Goal: Task Accomplishment & Management: Manage account settings

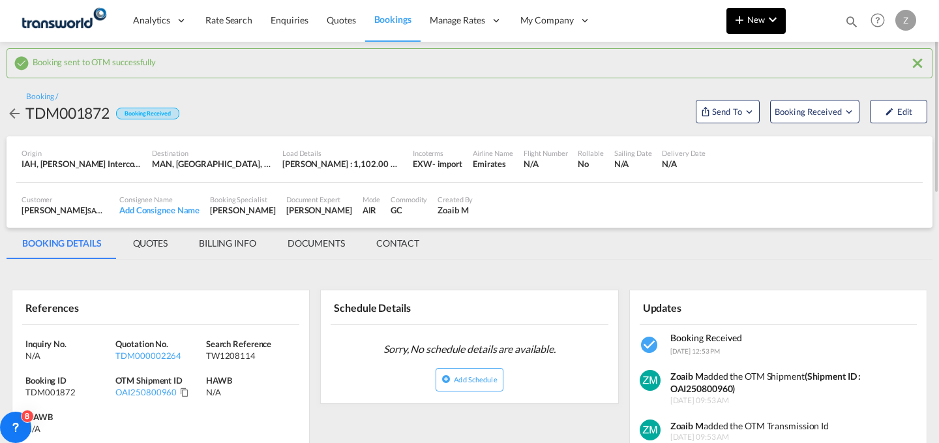
click at [754, 29] on button "New" at bounding box center [755, 21] width 59 height 26
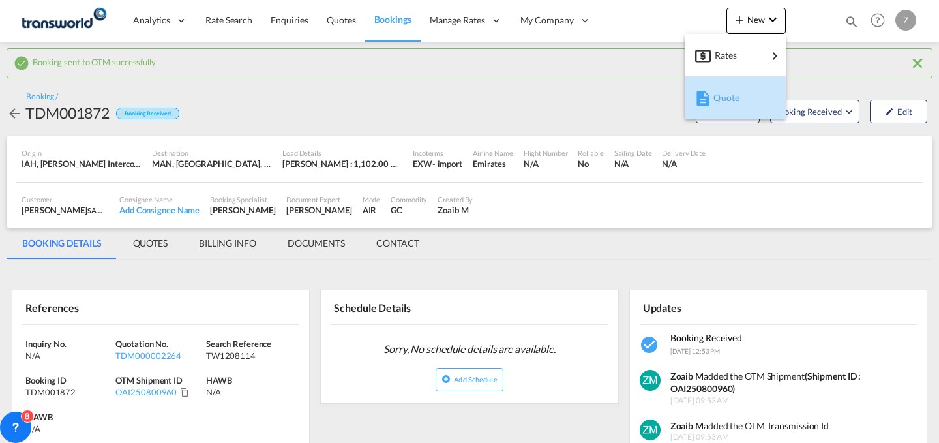
click at [719, 98] on span "Quote" at bounding box center [720, 98] width 14 height 26
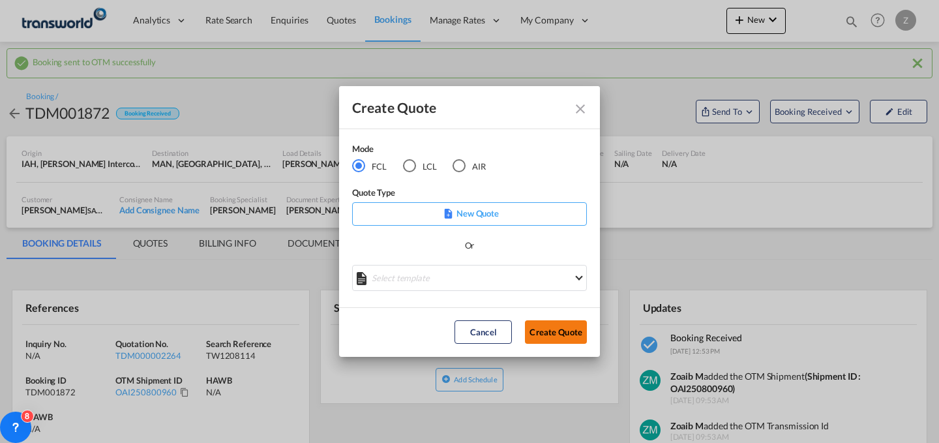
click at [540, 327] on button "Create Quote" at bounding box center [556, 331] width 62 height 23
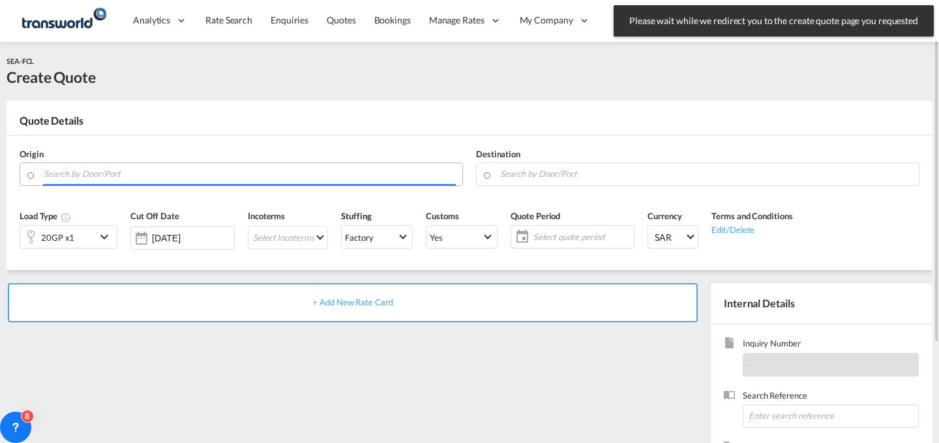
click at [334, 169] on input "Search by Door/Port" at bounding box center [250, 173] width 412 height 23
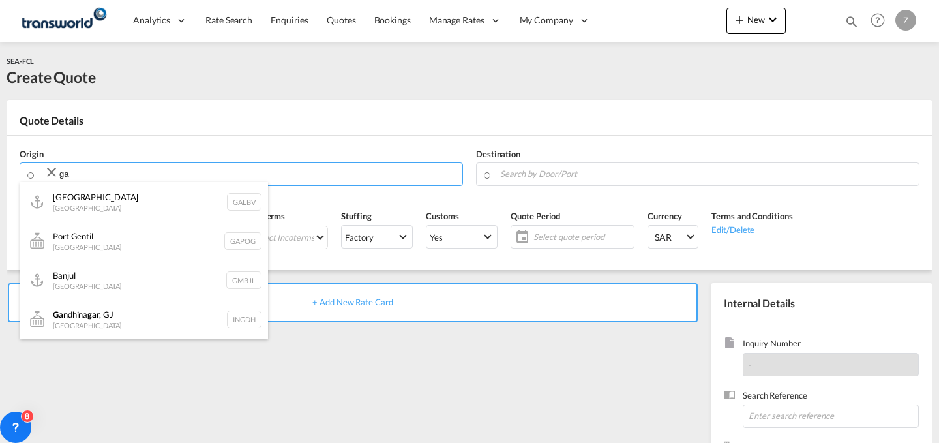
type input "ga"
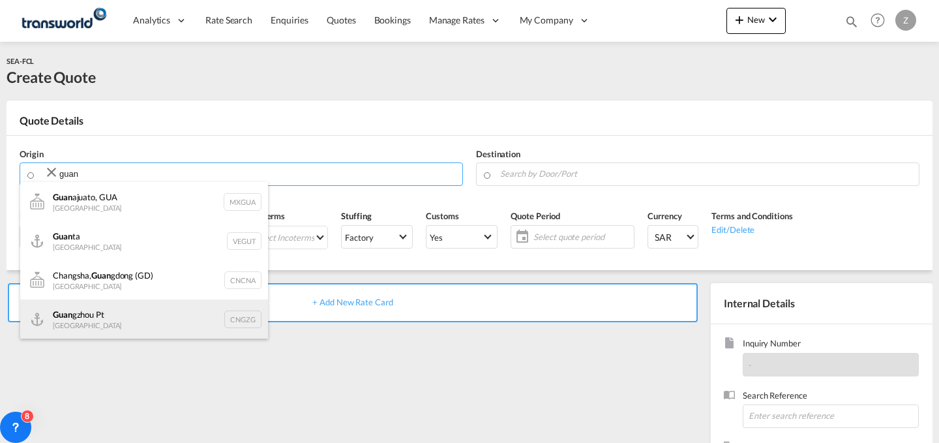
click at [165, 306] on div "Guan gzhou Pt [GEOGRAPHIC_DATA] CNGZG" at bounding box center [144, 318] width 248 height 39
type input "Guangzhou Pt, CNGZG"
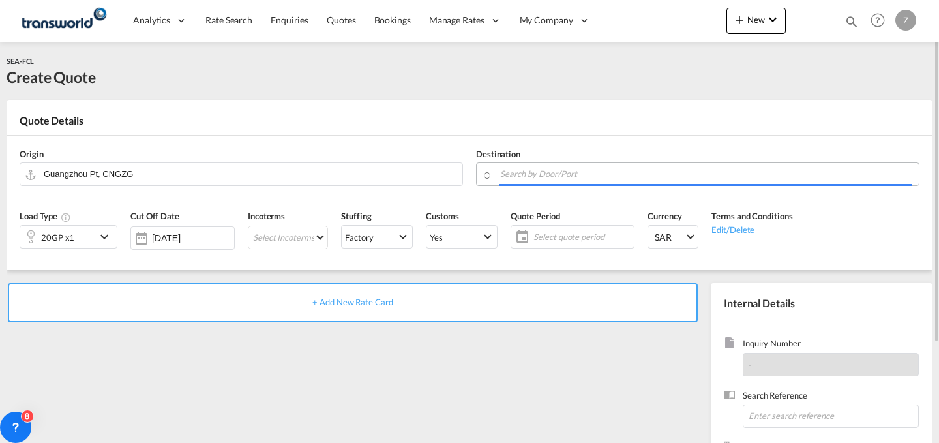
click at [602, 173] on input "Search by Door/Port" at bounding box center [706, 173] width 412 height 23
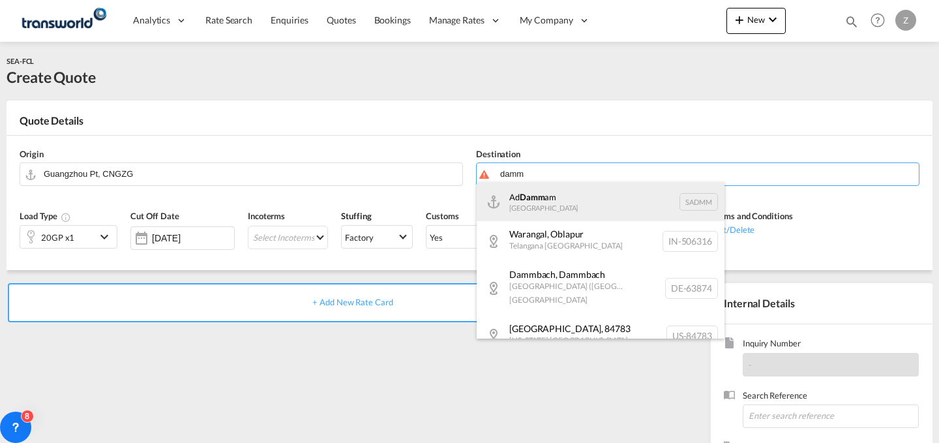
click at [583, 201] on div "Ad Damm am [GEOGRAPHIC_DATA] [GEOGRAPHIC_DATA]" at bounding box center [601, 201] width 248 height 39
type input "Ad Dammam, SADMM"
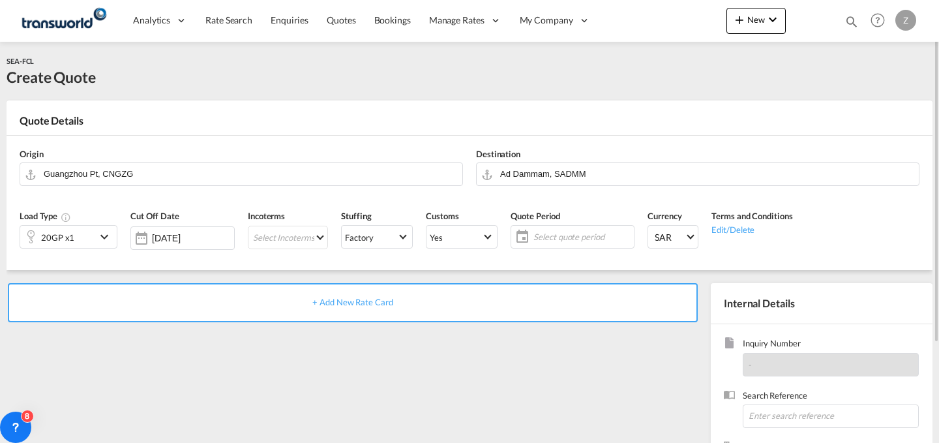
click at [91, 233] on div "20GP x1" at bounding box center [58, 237] width 76 height 22
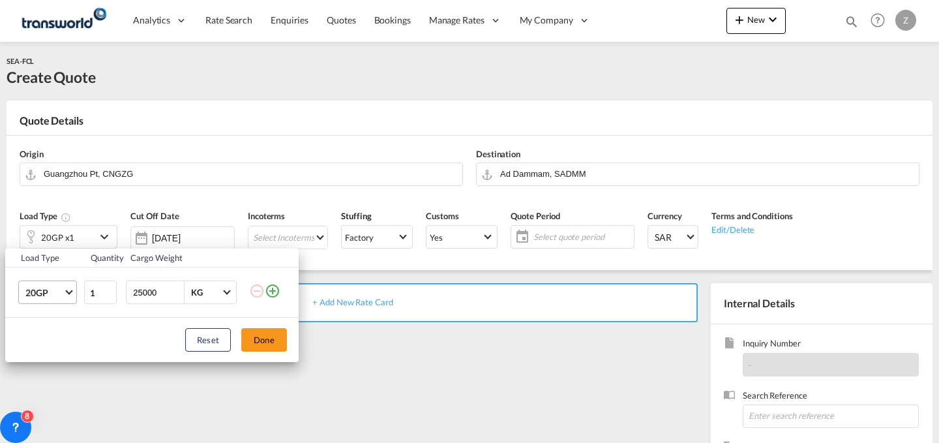
click at [70, 290] on span "Choose: \a20GP" at bounding box center [68, 290] width 7 height 7
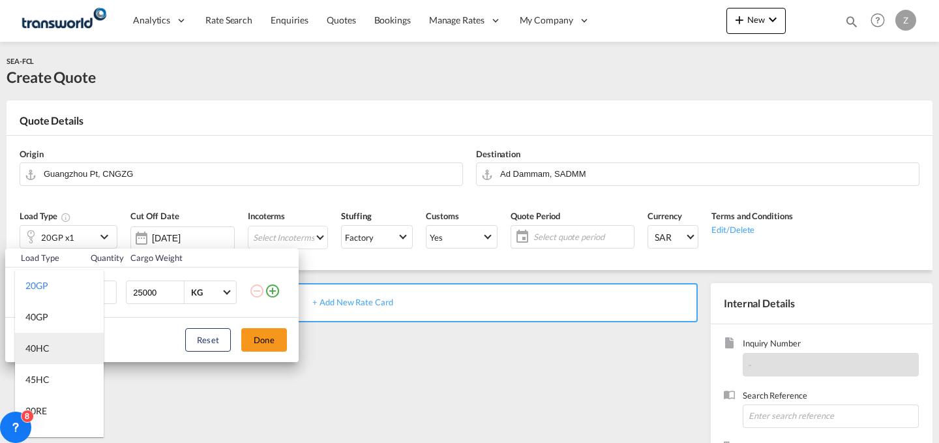
scroll to position [12, 0]
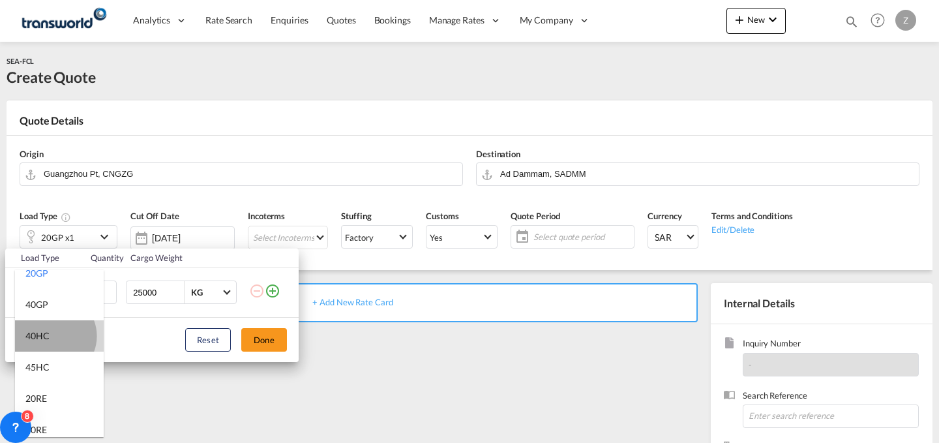
click at [52, 336] on md-option "40HC" at bounding box center [59, 335] width 89 height 31
type md-option "40HC"
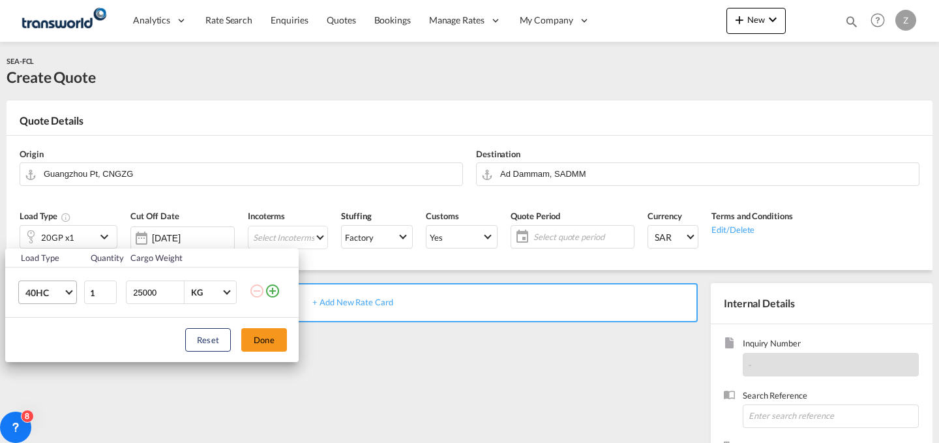
click at [62, 285] on md-select-value "40HC" at bounding box center [50, 292] width 52 height 22
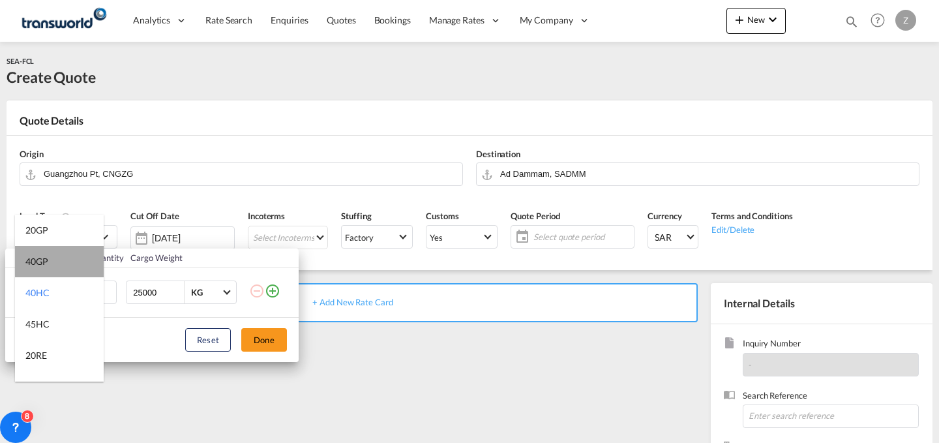
click at [74, 269] on md-option "40GP" at bounding box center [59, 261] width 89 height 31
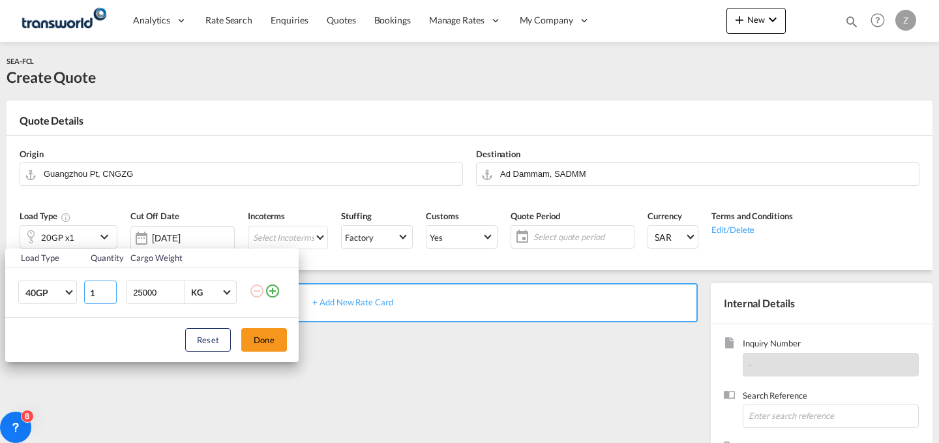
click at [101, 293] on input "1" at bounding box center [100, 291] width 33 height 23
type input "2"
click at [276, 343] on button "Done" at bounding box center [264, 339] width 46 height 23
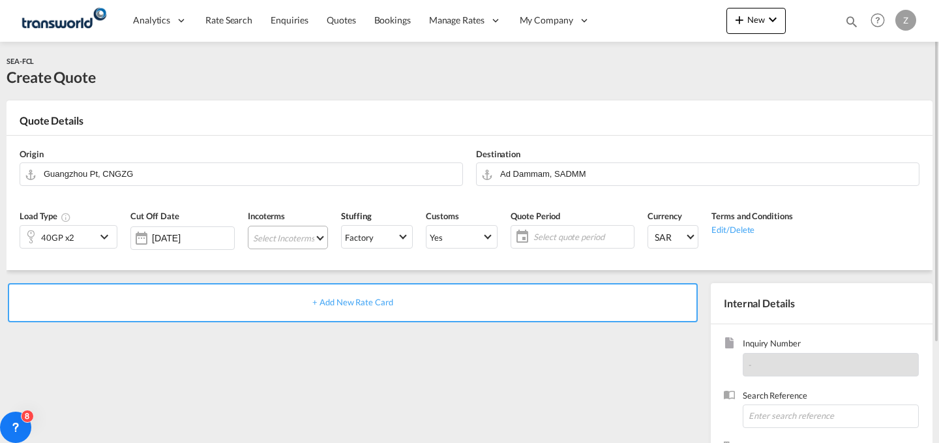
click at [302, 239] on md-select "Select Incoterms DPU - import Delivery at Place Unloaded EXW - export Ex Works …" at bounding box center [288, 237] width 80 height 23
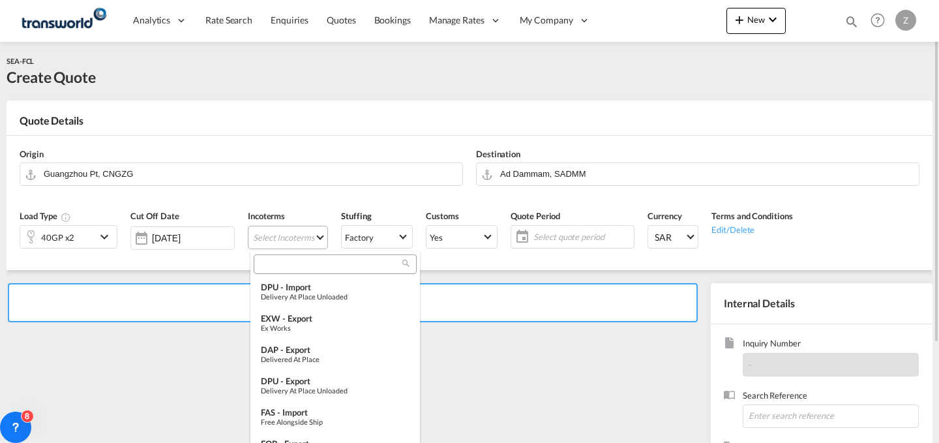
type md-option "[object Object]"
click at [347, 259] on input "e" at bounding box center [329, 264] width 145 height 12
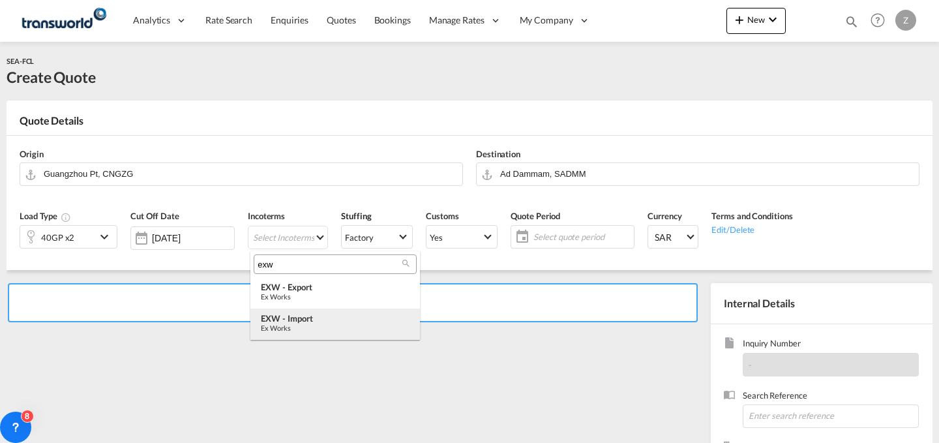
type input "exw"
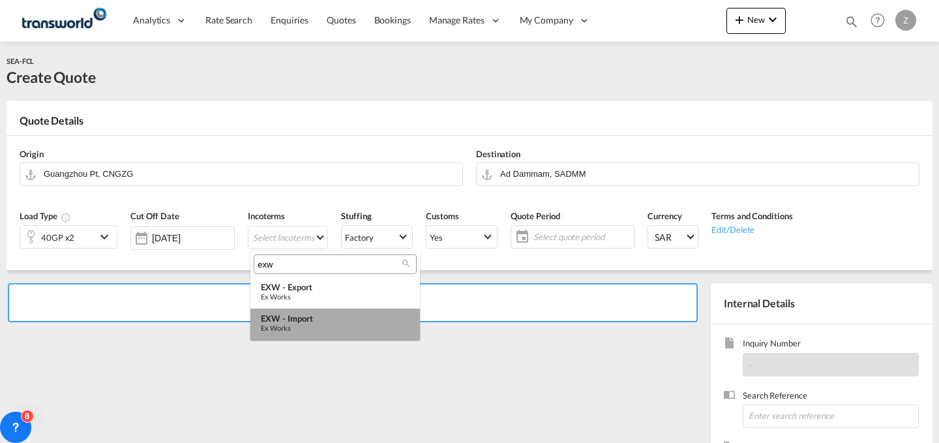
click at [331, 319] on div "EXW - import" at bounding box center [335, 318] width 149 height 10
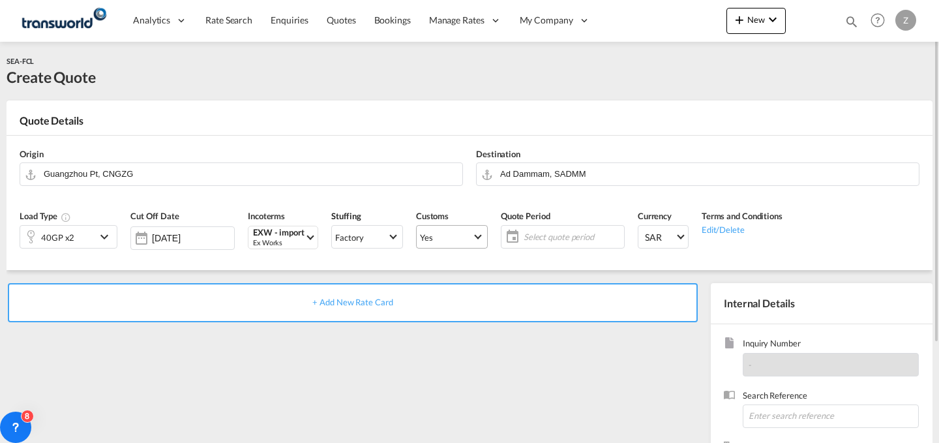
click at [446, 237] on span "Yes" at bounding box center [446, 237] width 52 height 12
click at [456, 271] on md-option "No" at bounding box center [453, 267] width 91 height 31
click at [454, 229] on md-select-value "Yes" at bounding box center [452, 237] width 70 height 18
click at [456, 260] on md-option "No" at bounding box center [453, 267] width 91 height 31
click at [537, 235] on span "Select quote period" at bounding box center [571, 237] width 97 height 12
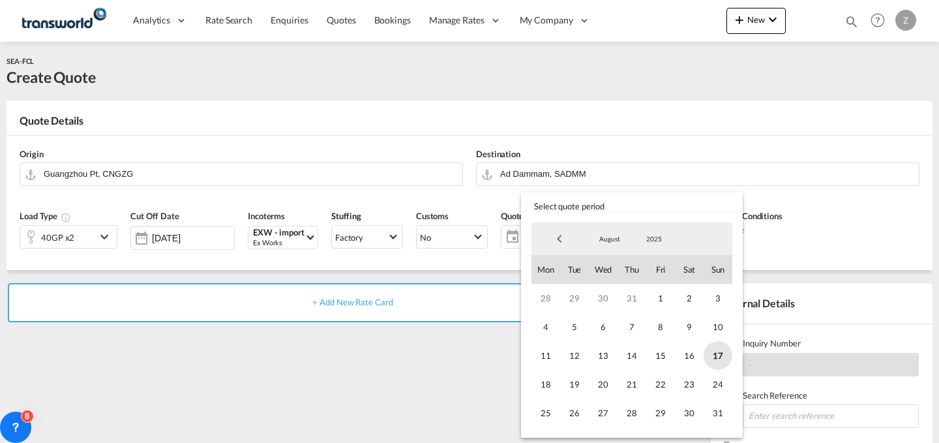
click at [710, 351] on span "17" at bounding box center [717, 355] width 29 height 29
click at [718, 409] on span "31" at bounding box center [717, 412] width 29 height 29
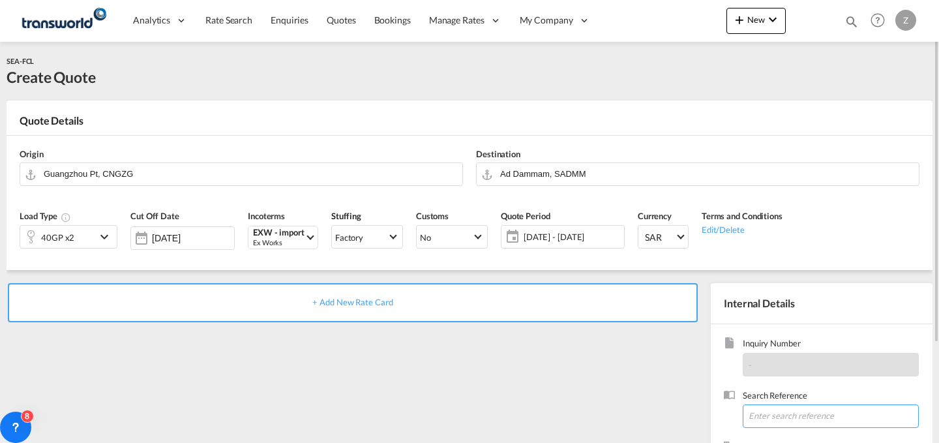
paste input "TW040817"
click at [771, 412] on input "TW040817" at bounding box center [830, 415] width 176 height 23
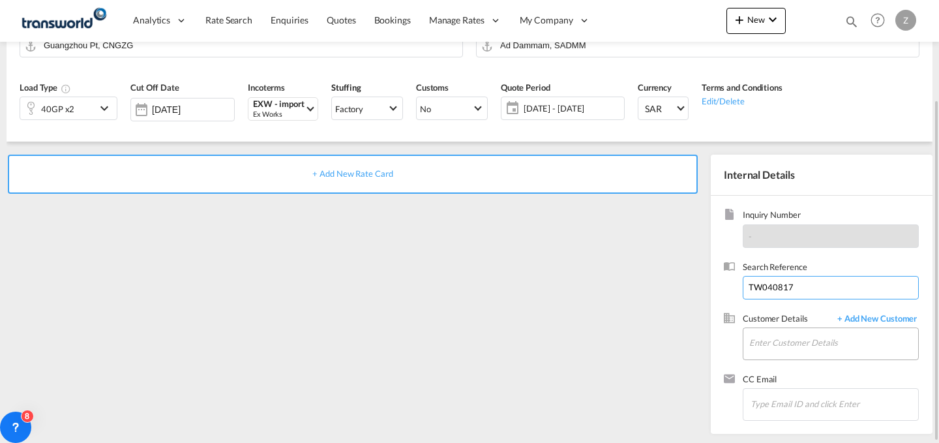
type input "TW040817"
click at [781, 355] on input "Enter Customer Details" at bounding box center [833, 342] width 169 height 29
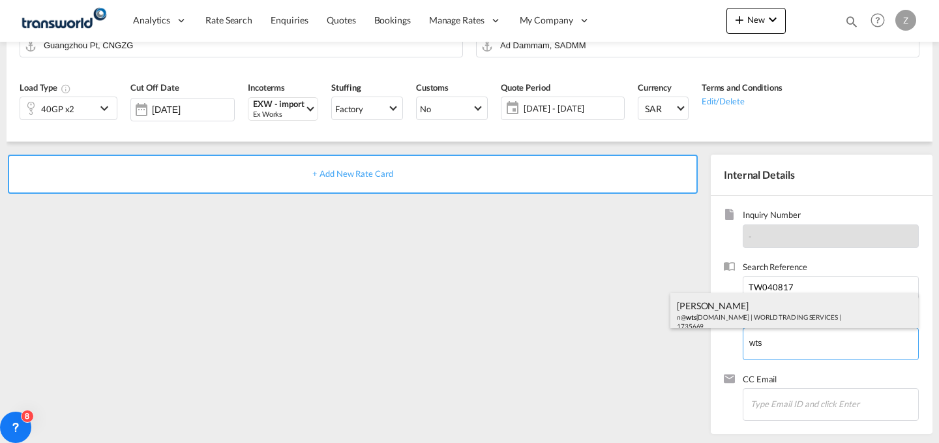
click at [782, 318] on div "[PERSON_NAME] n@ wts [DOMAIN_NAME] | WORLD TRADING SERVICES | 1735669" at bounding box center [794, 315] width 248 height 44
type input "WORLD TRADING SERVICES, [PERSON_NAME], n@[DOMAIN_NAME]"
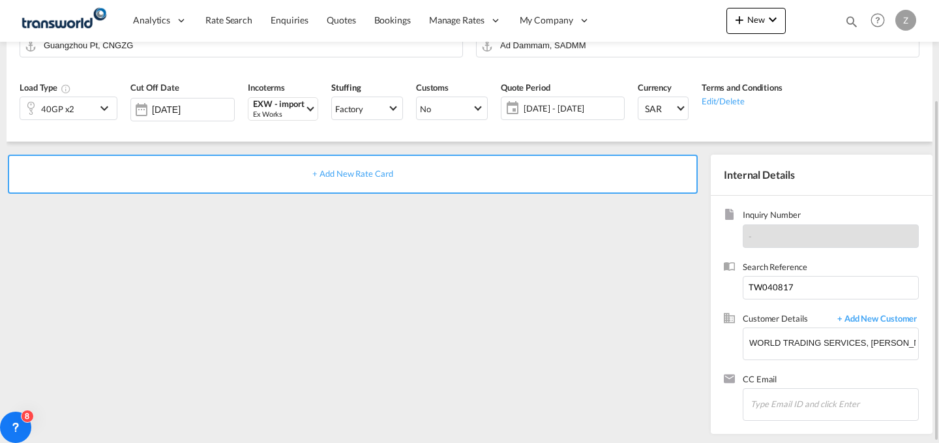
click at [563, 165] on div "+ Add New Rate Card" at bounding box center [353, 173] width 690 height 39
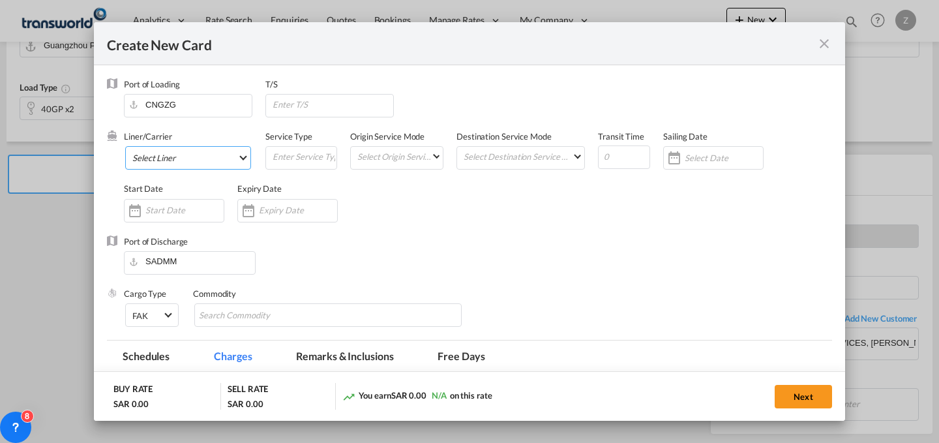
click at [200, 153] on md-select "Select Liner 2HM LOGISTICS D.O.O 2HM LOGISTICS D.O.O. / TWKS-KOPER 3P LOGISTICS…" at bounding box center [188, 157] width 126 height 23
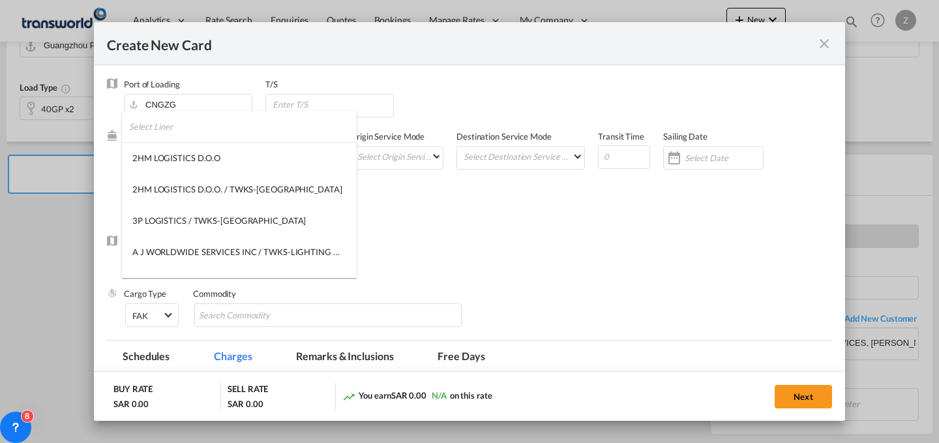
click at [217, 130] on input "search" at bounding box center [243, 126] width 228 height 31
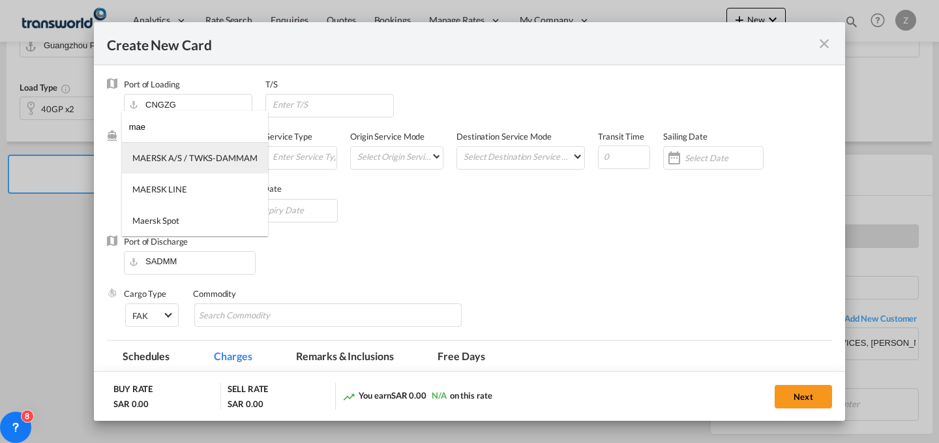
type input "mae"
click at [216, 150] on md-option "MAERSK A/S / TWKS-DAMMAM" at bounding box center [195, 157] width 146 height 31
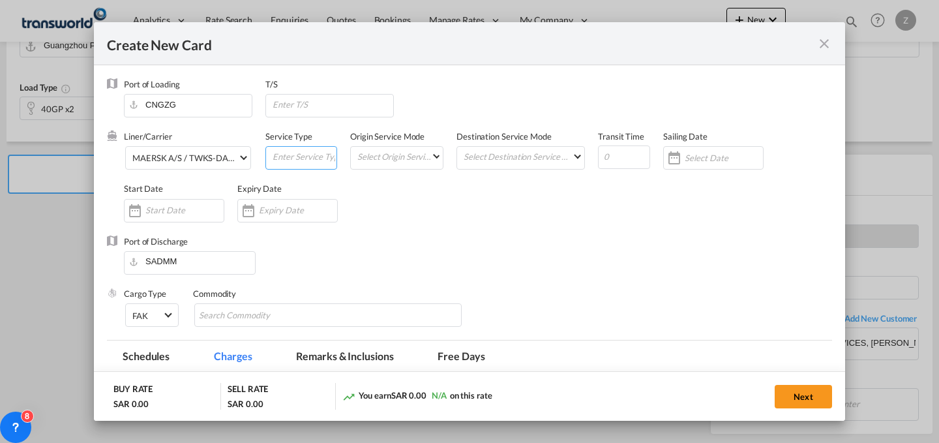
click at [297, 160] on input "Create New Card ..." at bounding box center [303, 157] width 65 height 20
type input "FCL"
click at [387, 158] on md-select "Select Origin Service Mode SD [GEOGRAPHIC_DATA]" at bounding box center [399, 156] width 87 height 18
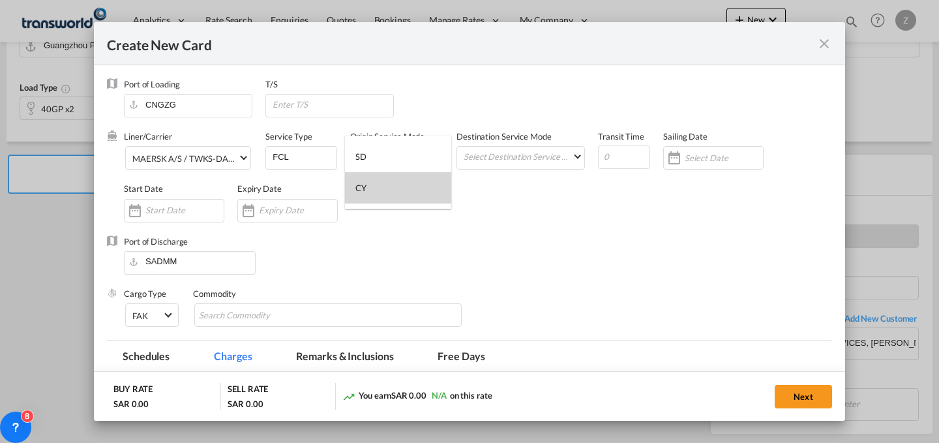
click at [410, 191] on md-option "CY" at bounding box center [398, 187] width 106 height 31
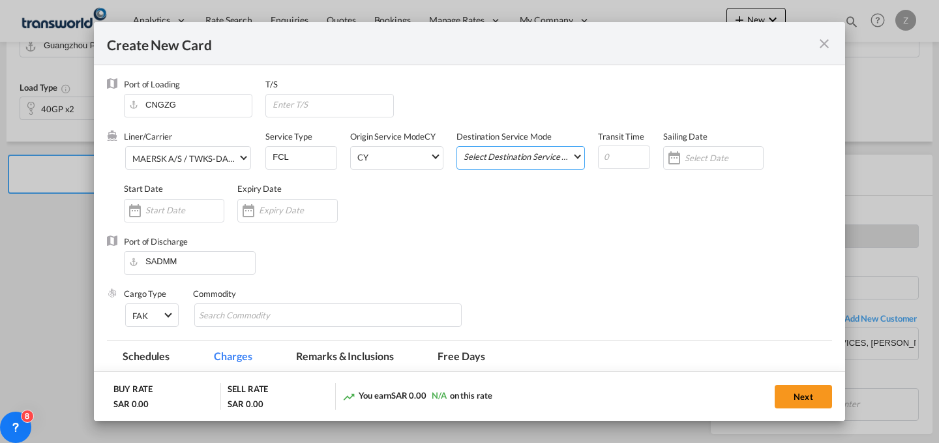
click at [508, 157] on md-select "Select Destination Service Mode SD [GEOGRAPHIC_DATA]" at bounding box center [523, 156] width 122 height 18
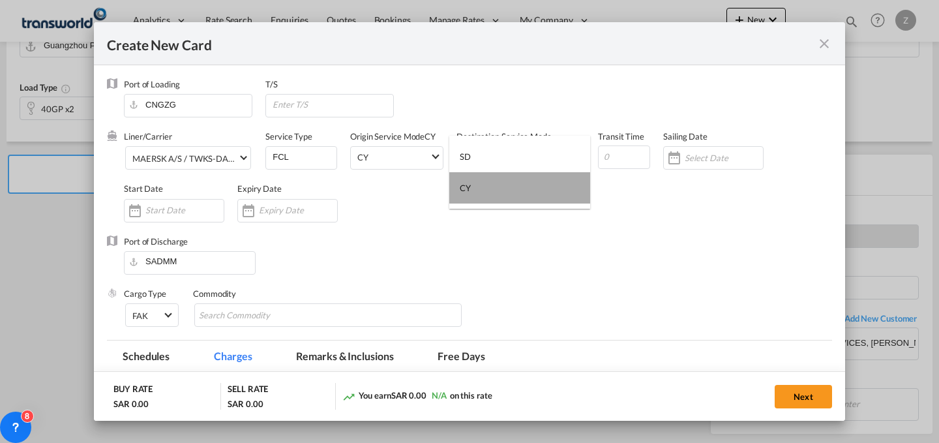
click at [531, 195] on md-option "CY" at bounding box center [519, 187] width 141 height 31
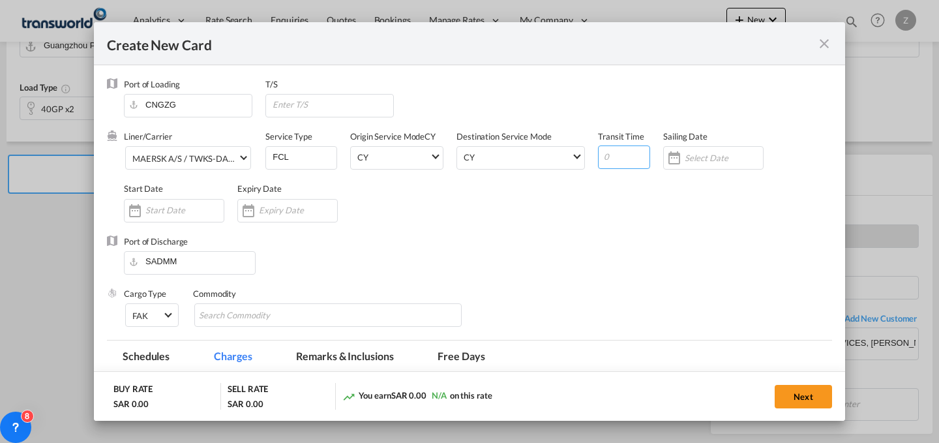
click at [612, 162] on input "Create New Card ..." at bounding box center [624, 156] width 52 height 23
type input "20"
click at [156, 201] on div "Create New Card ..." at bounding box center [174, 210] width 100 height 23
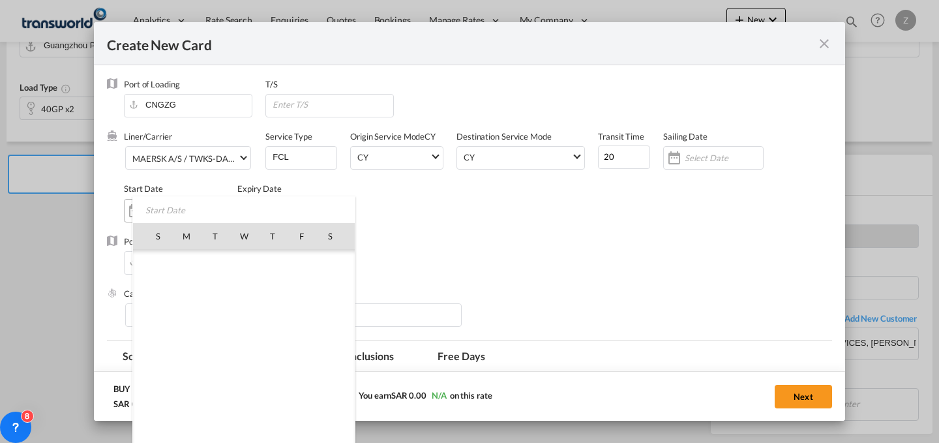
scroll to position [301789, 0]
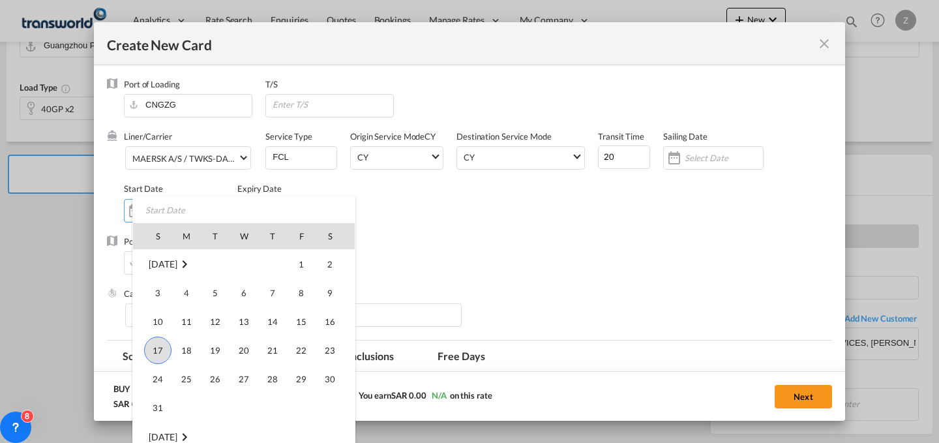
click at [168, 344] on span "17" at bounding box center [157, 349] width 27 height 27
type input "[DATE]"
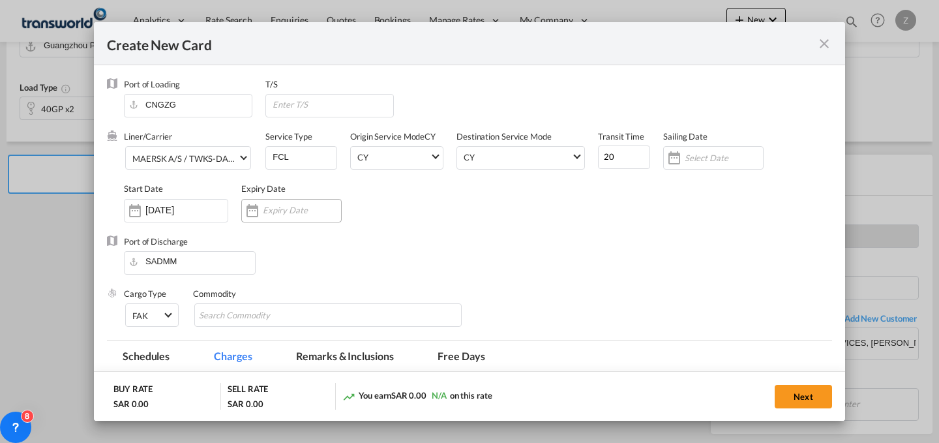
click at [280, 209] on input "Create New Card ..." at bounding box center [302, 210] width 78 height 10
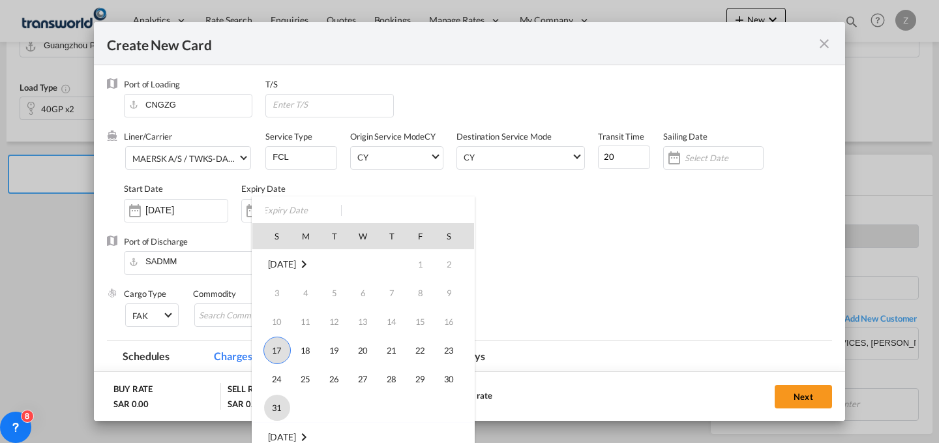
click at [274, 407] on span "31" at bounding box center [277, 407] width 26 height 26
type input "[DATE]"
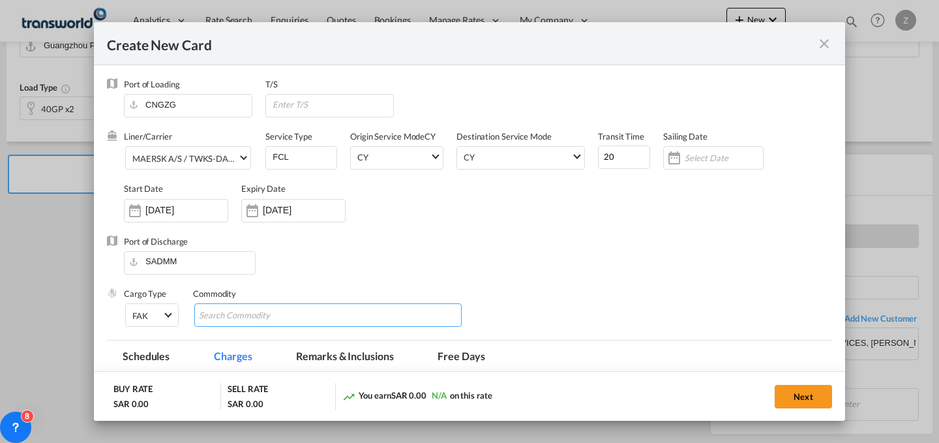
click at [304, 323] on input "Chips input." at bounding box center [258, 315] width 119 height 21
type input "GC"
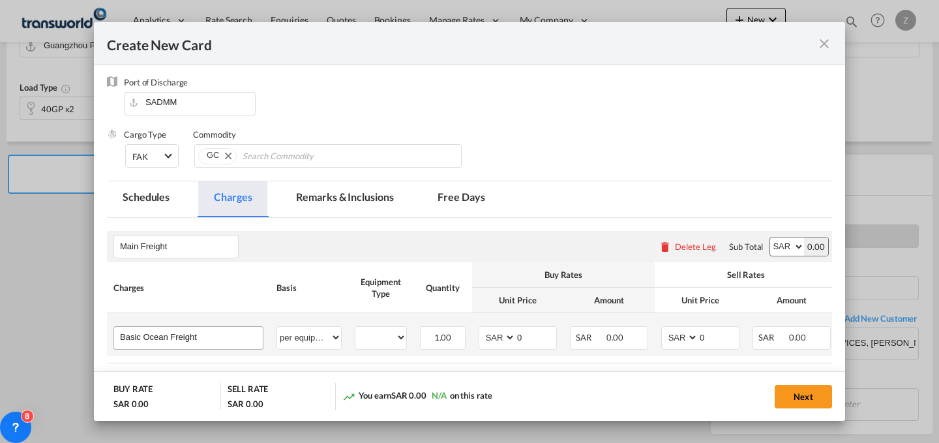
scroll to position [160, 0]
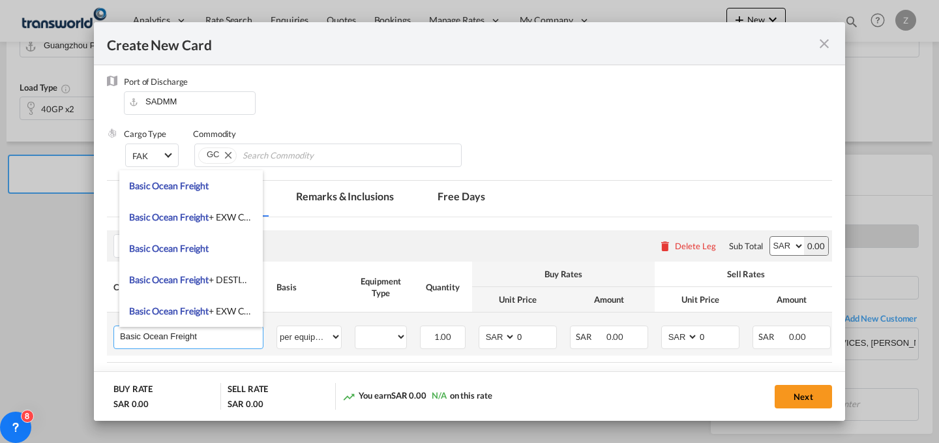
click at [218, 334] on input "Basic Ocean Freight" at bounding box center [191, 336] width 143 height 20
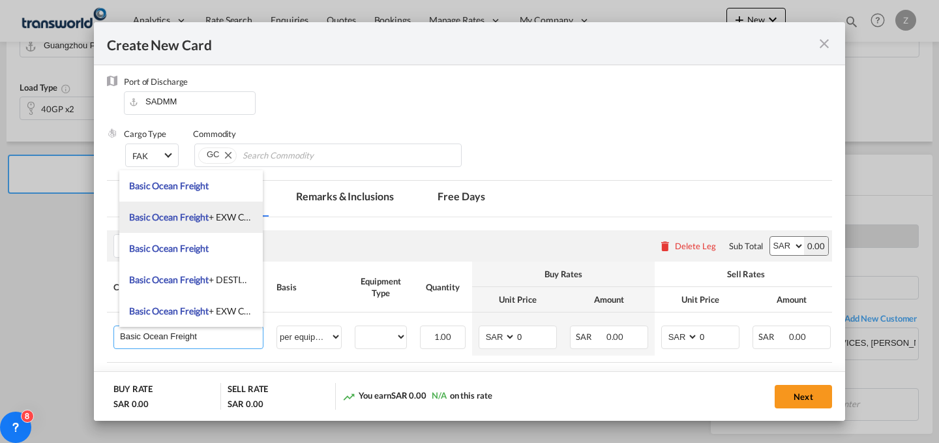
click at [245, 220] on span "Basic Ocean Freight + EXW Charges" at bounding box center [199, 216] width 141 height 11
type input "Basic Ocean Freight + EXW Charges"
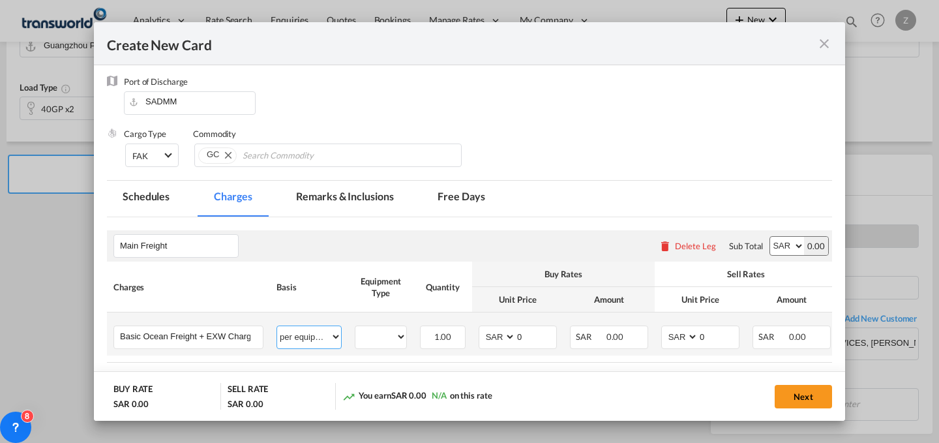
click at [308, 329] on select "per equipment per container per B/L per shipping bill per shipment % on freight…" at bounding box center [309, 336] width 64 height 21
click at [277, 326] on select "per equipment per container per B/L per shipping bill per shipment % on freight…" at bounding box center [309, 336] width 64 height 21
click at [387, 341] on select "40GP" at bounding box center [380, 337] width 51 height 18
select select "40GP"
click at [355, 328] on select "40GP" at bounding box center [380, 337] width 51 height 18
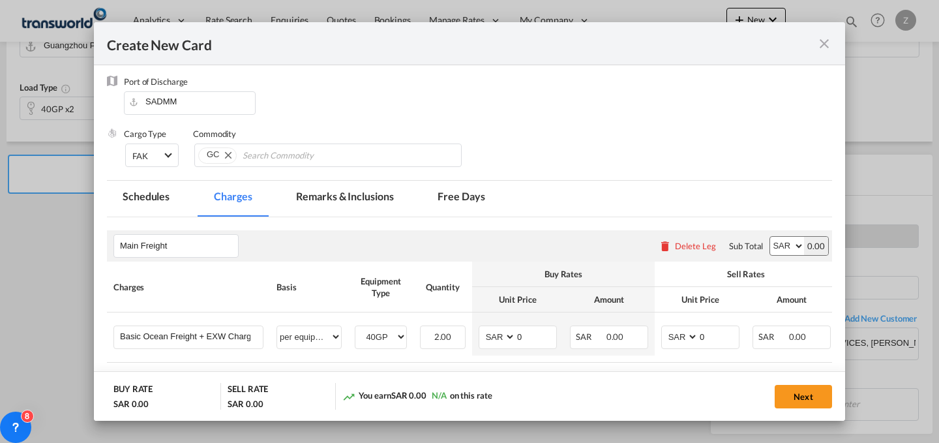
click at [777, 246] on select "AED AFN ALL AMD ANG AOA ARS AUD AWG AZN BAM BBD BDT BGN BHD BIF BMD BND [PERSON…" at bounding box center [787, 246] width 34 height 18
select select "string:USD"
click at [770, 237] on select "AED AFN ALL AMD ANG AOA ARS AUD AWG AZN BAM BBD BDT BGN BHD BIF BMD BND [PERSON…" at bounding box center [787, 246] width 34 height 18
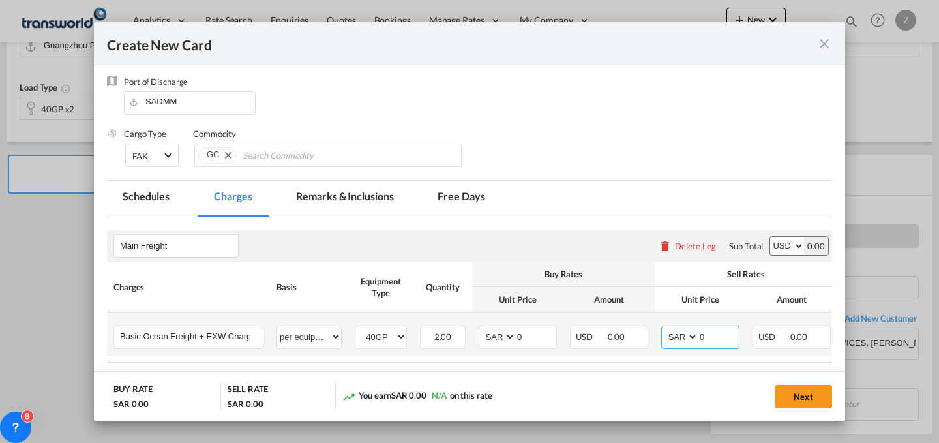
click at [679, 333] on select "AED AFN ALL AMD ANG AOA ARS AUD AWG AZN BAM BBD BDT BGN BHD BIF BMD BND [PERSON…" at bounding box center [681, 337] width 34 height 18
select select "string:USD"
click at [664, 328] on select "AED AFN ALL AMD ANG AOA ARS AUD AWG AZN BAM BBD BDT BGN BHD BIF BMD BND [PERSON…" at bounding box center [681, 337] width 34 height 18
click at [493, 338] on select "AED AFN ALL AMD ANG AOA ARS AUD AWG AZN BAM BBD BDT BGN BHD BIF BMD BND [PERSON…" at bounding box center [498, 337] width 34 height 18
select select "string:USD"
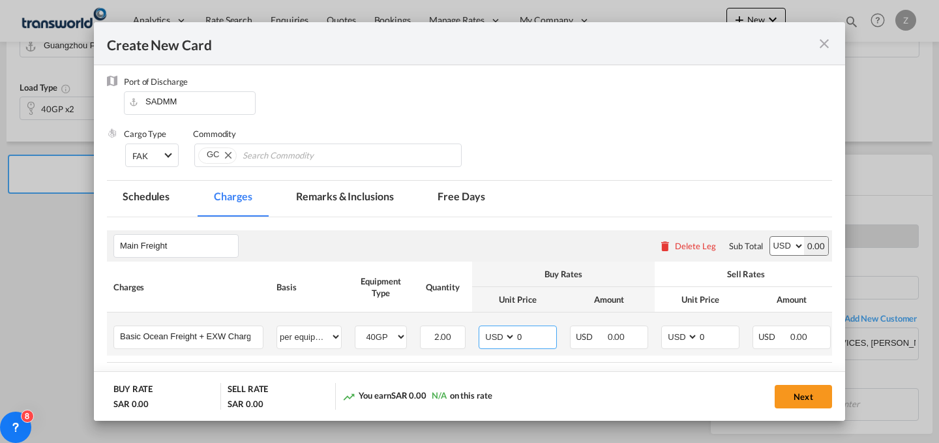
click at [481, 328] on select "AED AFN ALL AMD ANG AOA ARS AUD AWG AZN BAM BBD BDT BGN BHD BIF BMD BND [PERSON…" at bounding box center [498, 337] width 34 height 18
click at [728, 338] on input "0" at bounding box center [718, 336] width 40 height 20
type input "2450"
click at [527, 333] on input "0" at bounding box center [536, 336] width 40 height 20
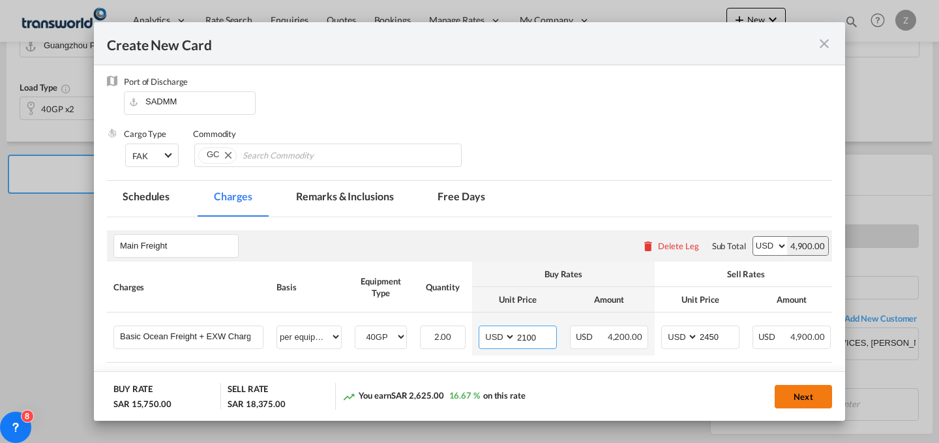
type input "2100"
click at [806, 390] on button "Next" at bounding box center [802, 396] width 57 height 23
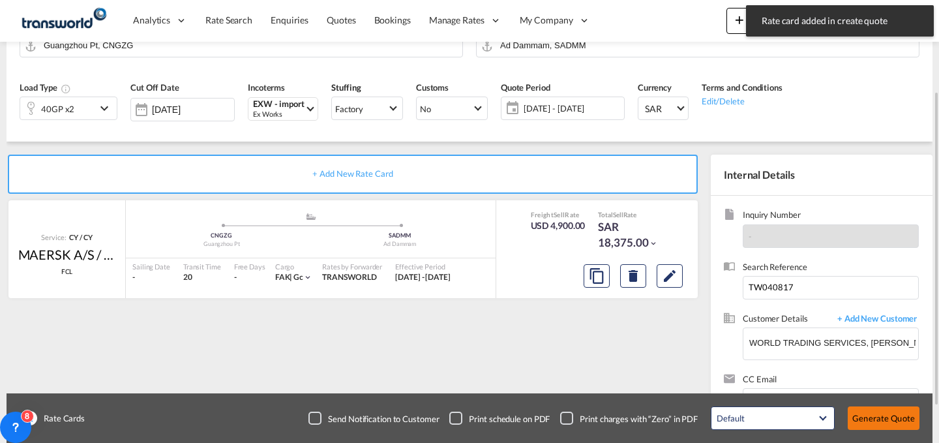
click at [880, 411] on button "Generate Quote" at bounding box center [883, 417] width 72 height 23
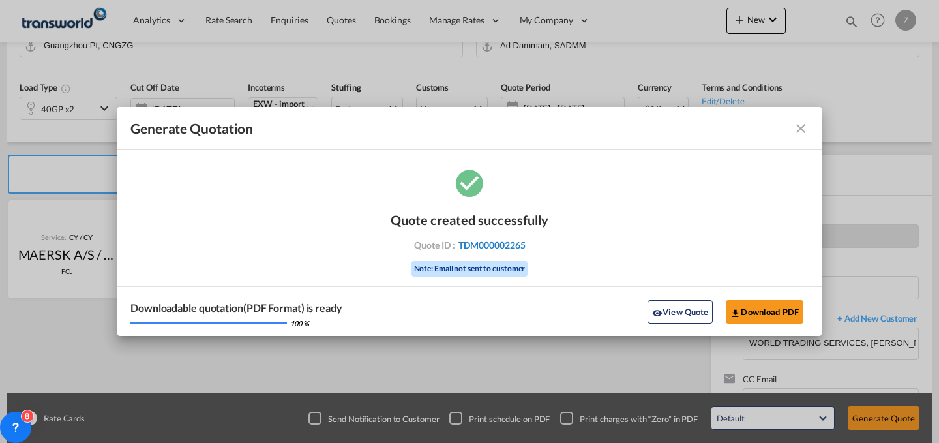
click at [515, 248] on span "TDM000002265" at bounding box center [491, 245] width 67 height 12
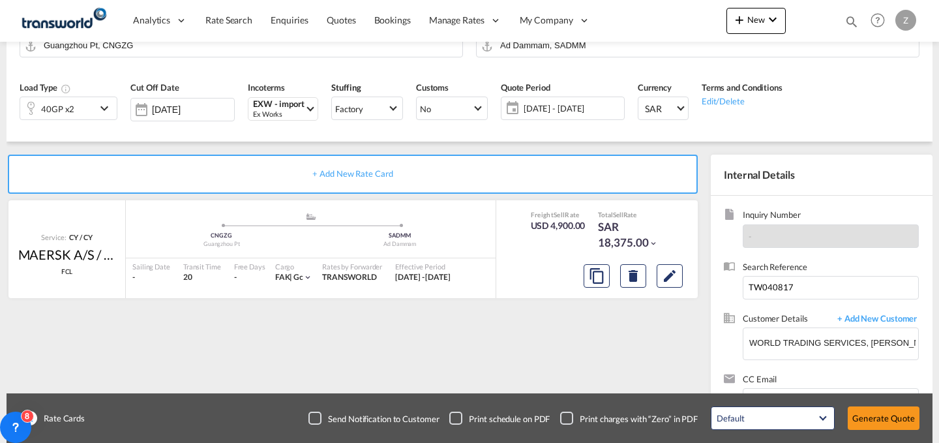
click at [515, 248] on div "Quote created successfully Quote ID : TDM000002265 Note: Email not sent to cust…" at bounding box center [469, 236] width 352 height 85
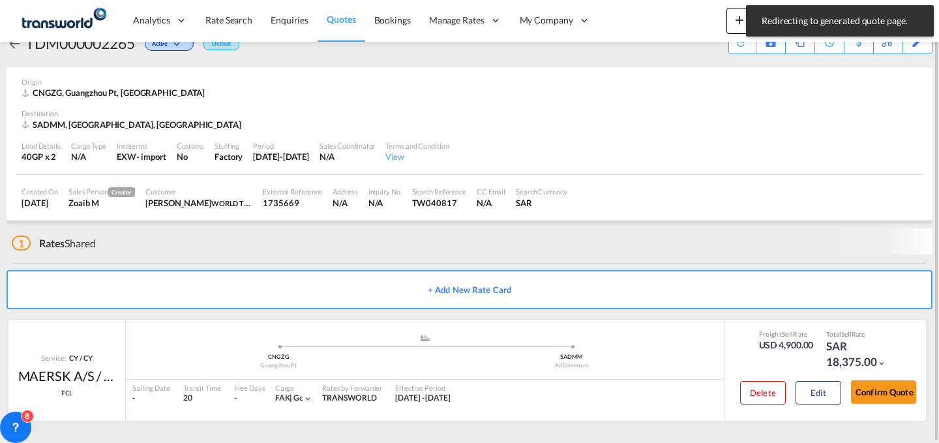
scroll to position [25, 0]
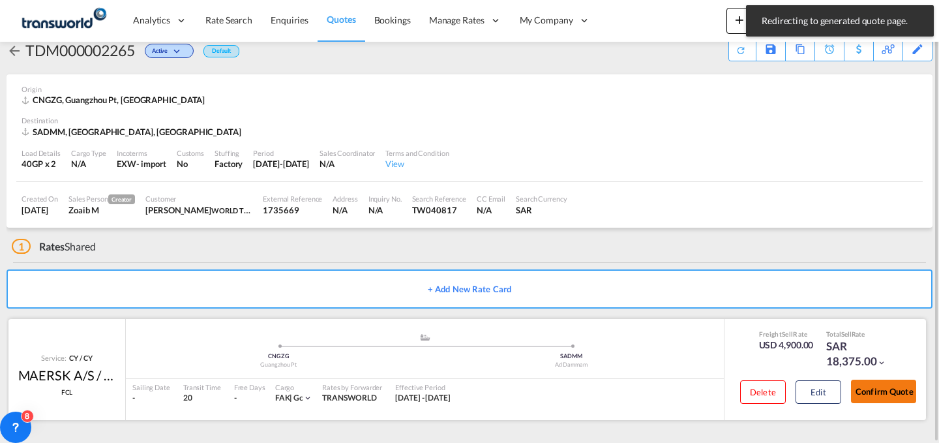
click at [891, 397] on button "Confirm Quote" at bounding box center [883, 390] width 65 height 23
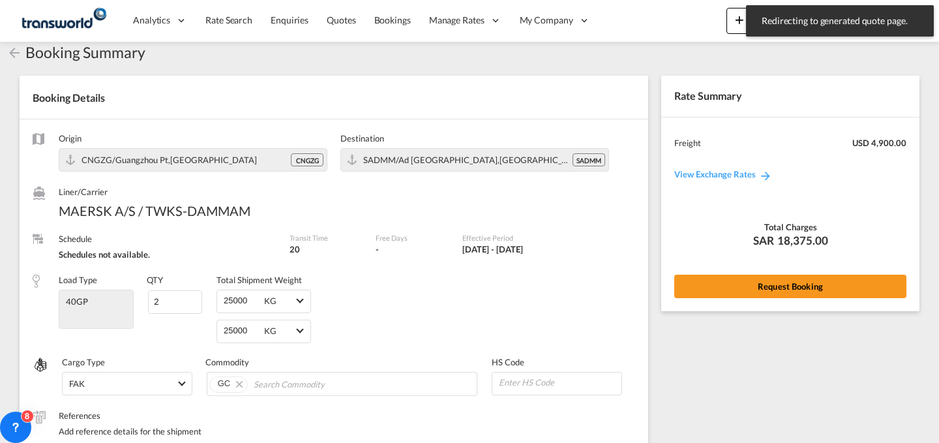
scroll to position [506, 0]
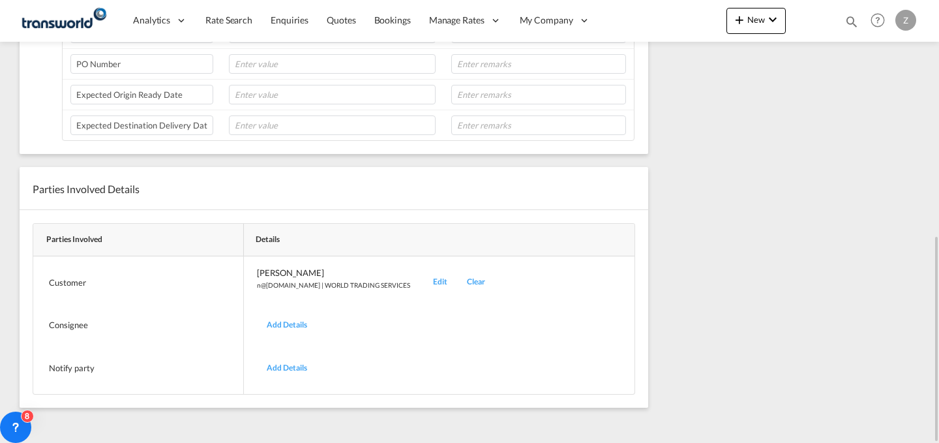
click at [423, 280] on div "Edit" at bounding box center [440, 282] width 34 height 31
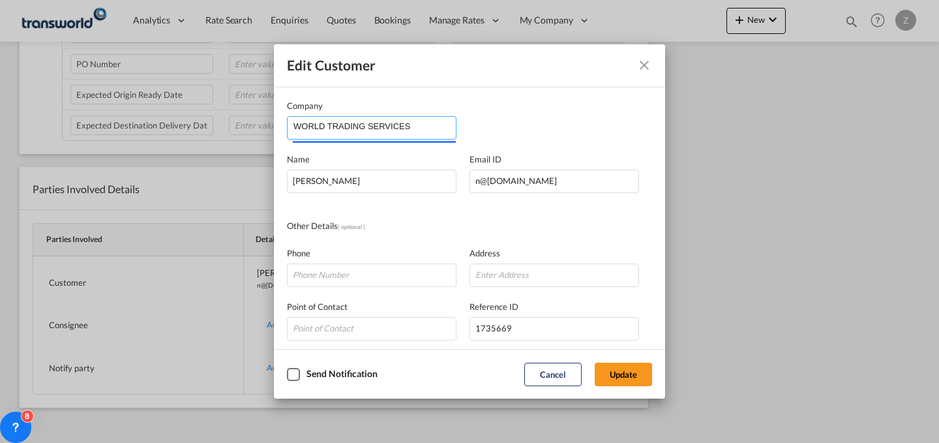
drag, startPoint x: 434, startPoint y: 128, endPoint x: 158, endPoint y: 130, distance: 276.4
click at [158, 130] on div "Edit Customer Company WORLD TRADING SERVICES Name [PERSON_NAME] Email ID [EMAIL…" at bounding box center [469, 221] width 939 height 443
click at [415, 158] on body "Analytics Dashboard Reports Rate Search Enquiries Quotes Bookings" at bounding box center [469, 221] width 939 height 443
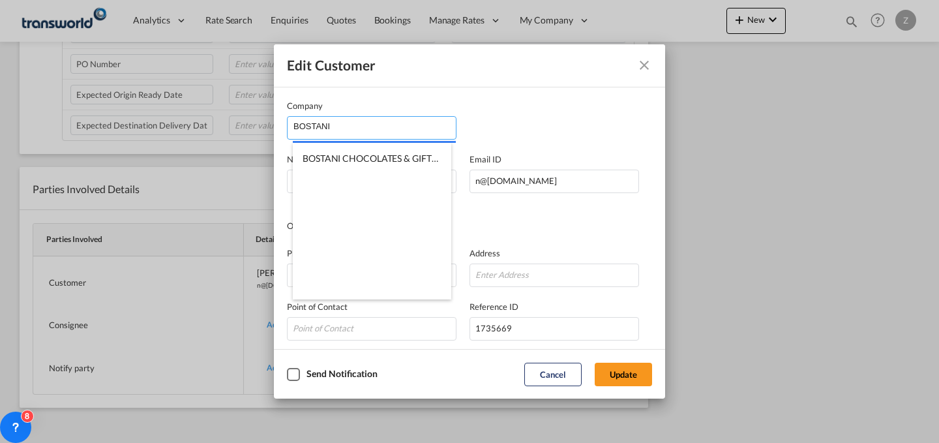
click at [407, 134] on input "BOSTANI" at bounding box center [374, 127] width 162 height 20
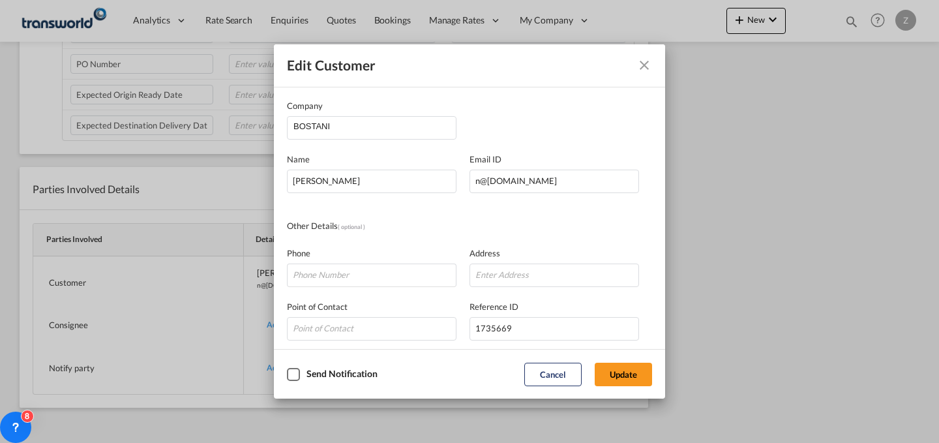
click at [390, 160] on body "Analytics Dashboard Reports Rate Search Enquiries Quotes Bookings" at bounding box center [469, 221] width 939 height 443
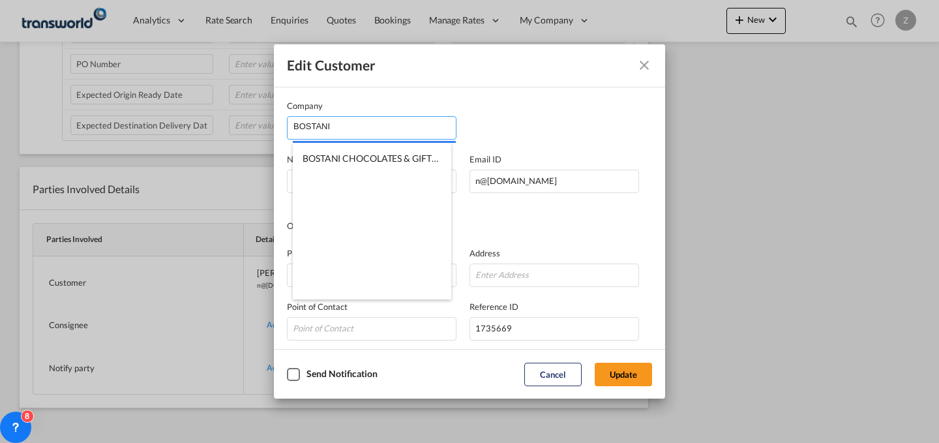
click at [410, 124] on input "BOSTANI" at bounding box center [374, 127] width 162 height 20
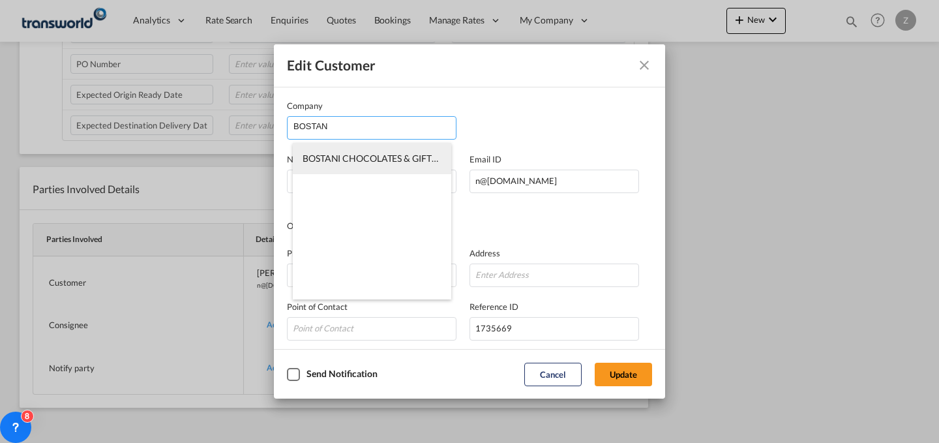
click at [379, 153] on span "BOSTANI CHOCOLATES & GIFTS FACTORY CO." at bounding box center [398, 158] width 193 height 11
type input "BOSTANI CHOCOLATES & GIFTS FACTORY CO."
type input "[PERSON_NAME][EMAIL_ADDRESS][DOMAIN_NAME]"
type input "531424676"
type input "1412204"
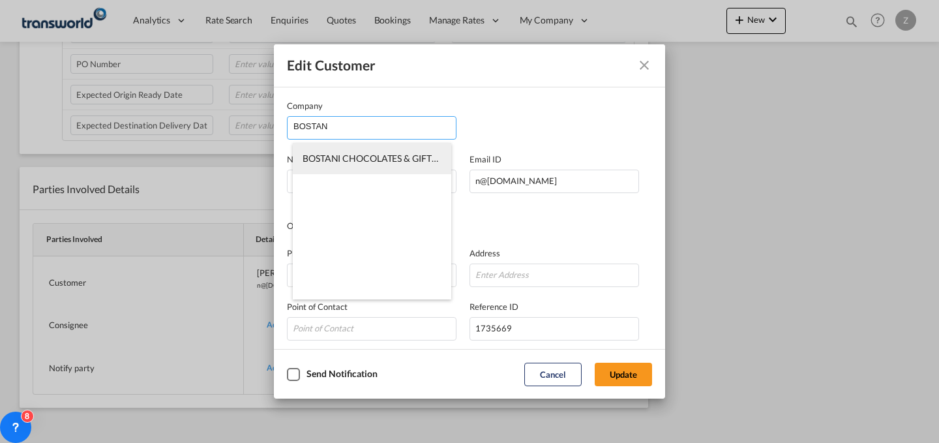
type input "34327"
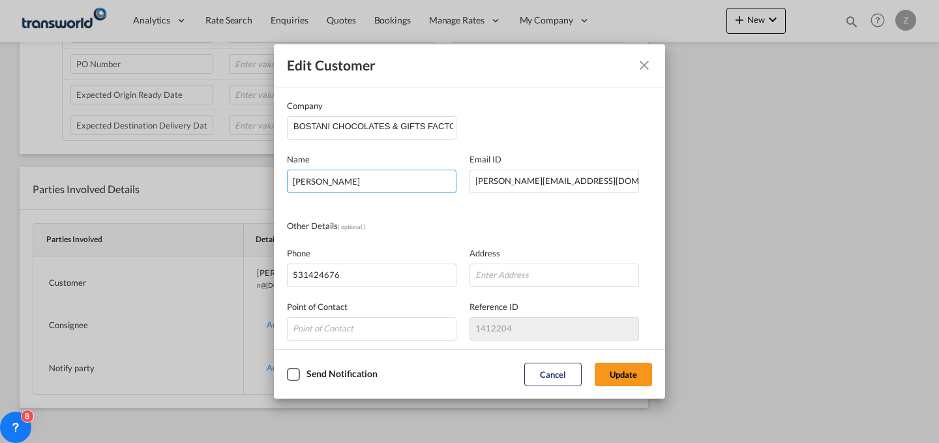
drag, startPoint x: 390, startPoint y: 169, endPoint x: 203, endPoint y: 170, distance: 187.1
click at [203, 170] on div "Edit Customer Company BOSTANI CHOCOLATES & GIFTS FACTORY CO. Name [PERSON_NAME]…" at bounding box center [469, 221] width 939 height 443
type input "[PERSON_NAME]"
click at [620, 370] on button "Update" at bounding box center [623, 373] width 57 height 23
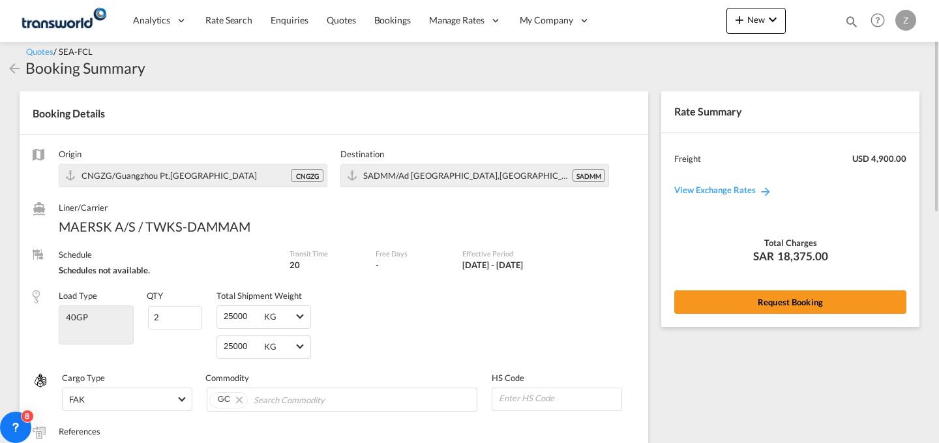
scroll to position [0, 0]
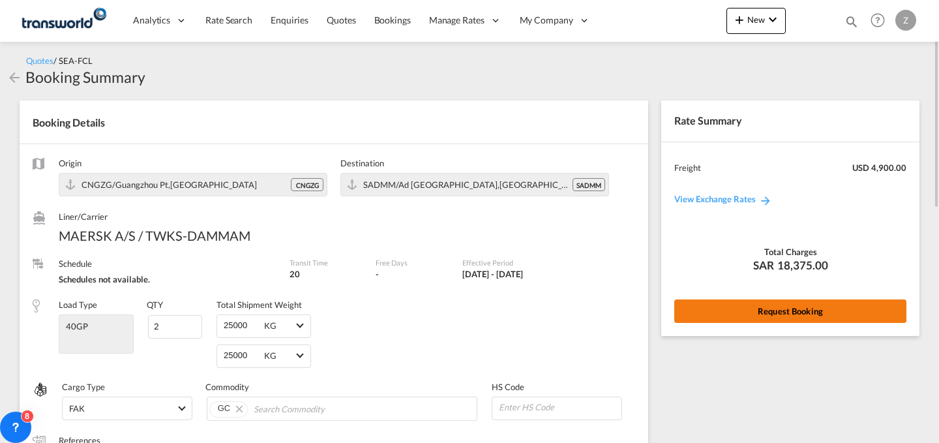
click at [753, 308] on button "Request Booking" at bounding box center [790, 310] width 232 height 23
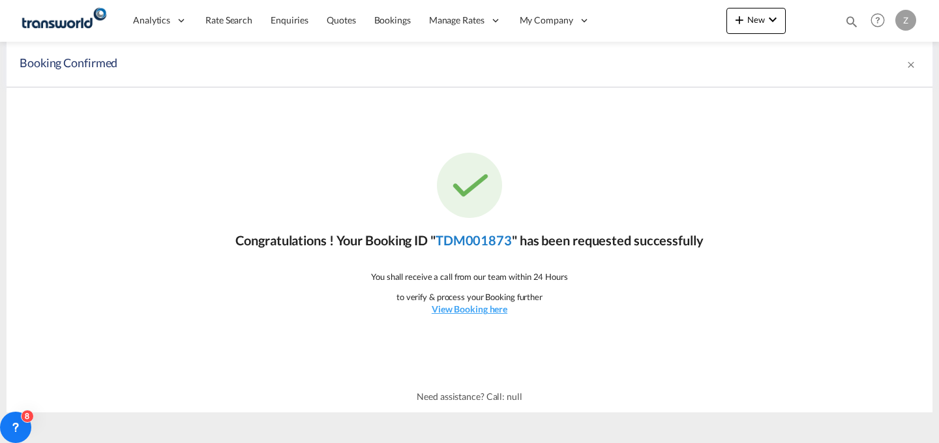
click at [489, 241] on link "TDM001873" at bounding box center [473, 240] width 76 height 16
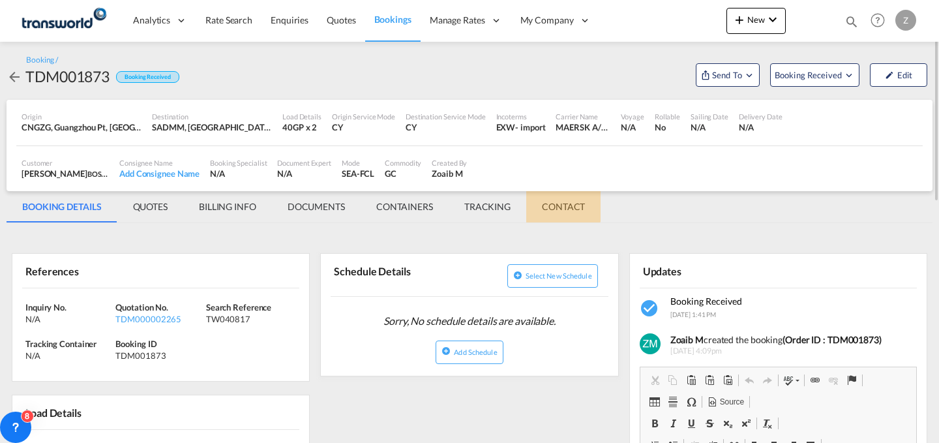
click at [554, 196] on md-tab-item "CONTACT" at bounding box center [563, 206] width 74 height 31
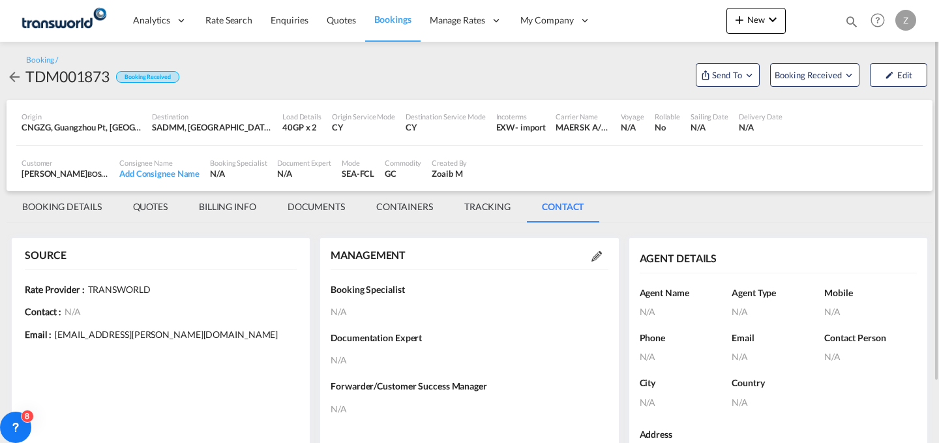
click at [600, 260] on md-icon at bounding box center [596, 256] width 10 height 10
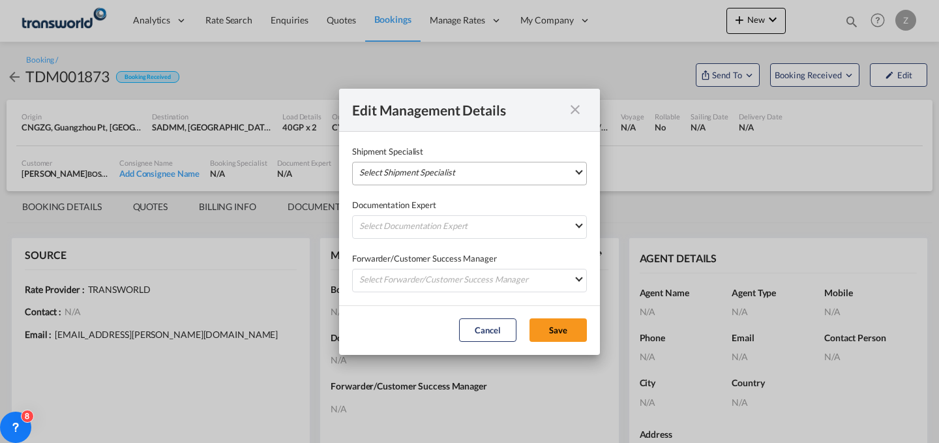
click at [504, 167] on md-select "Select Shipment Specialist [PERSON_NAME] W [PERSON_NAME][EMAIL_ADDRESS][PERSON_…" at bounding box center [469, 173] width 235 height 23
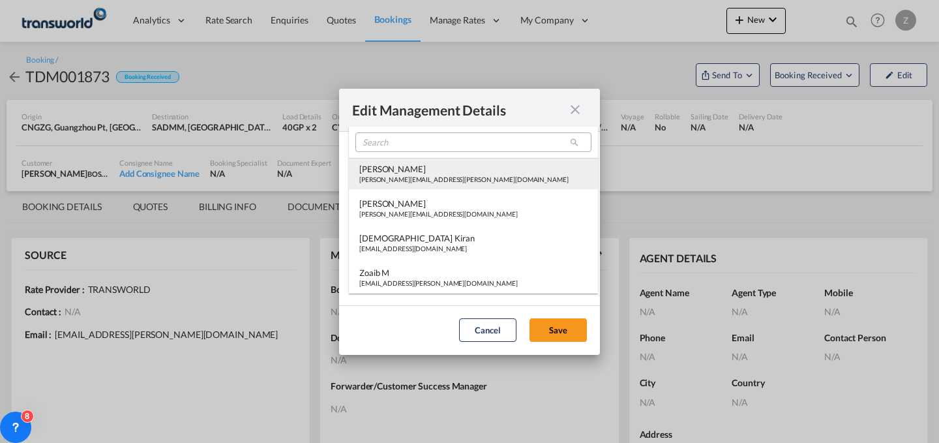
type md-option "[object Object]"
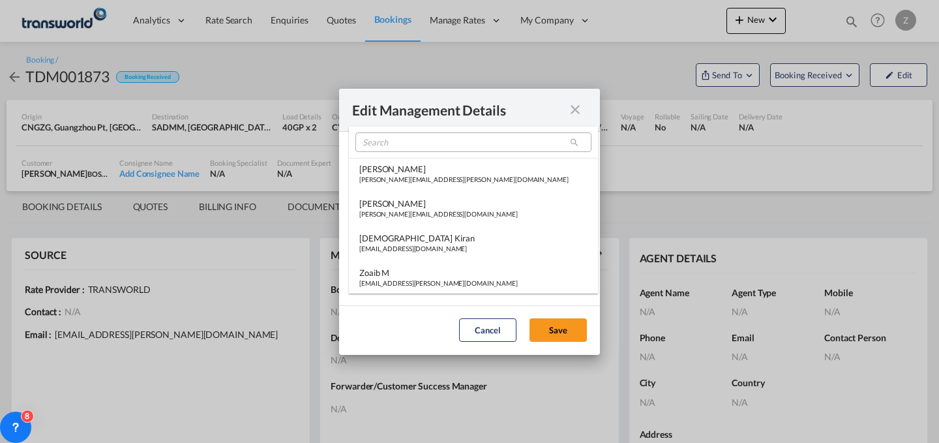
scroll to position [309, 0]
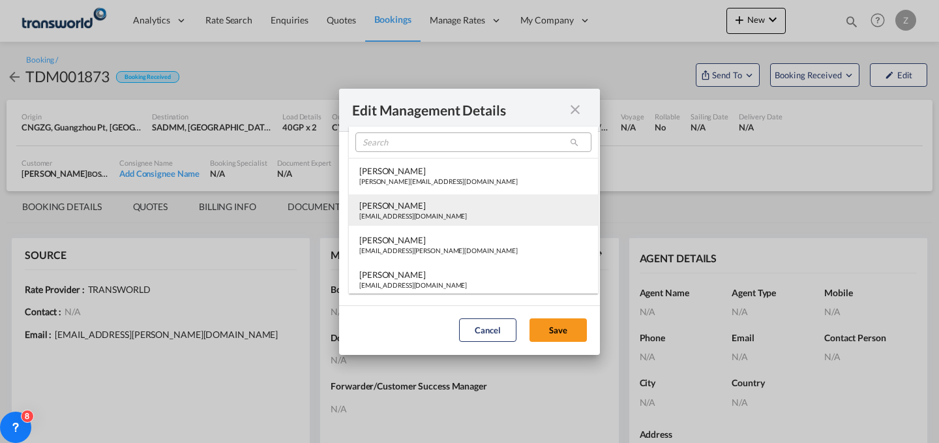
type md-option "[object Object]"
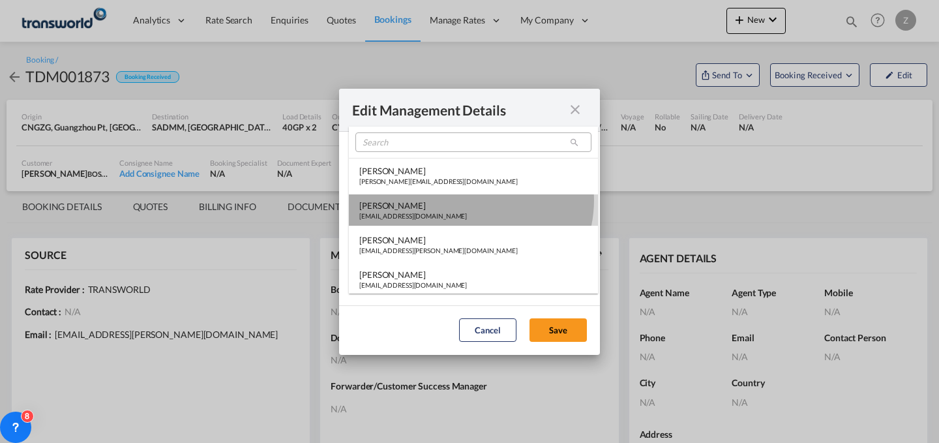
click at [469, 200] on md-option "[PERSON_NAME] [PERSON_NAME][EMAIL_ADDRESS][DOMAIN_NAME]" at bounding box center [473, 209] width 249 height 31
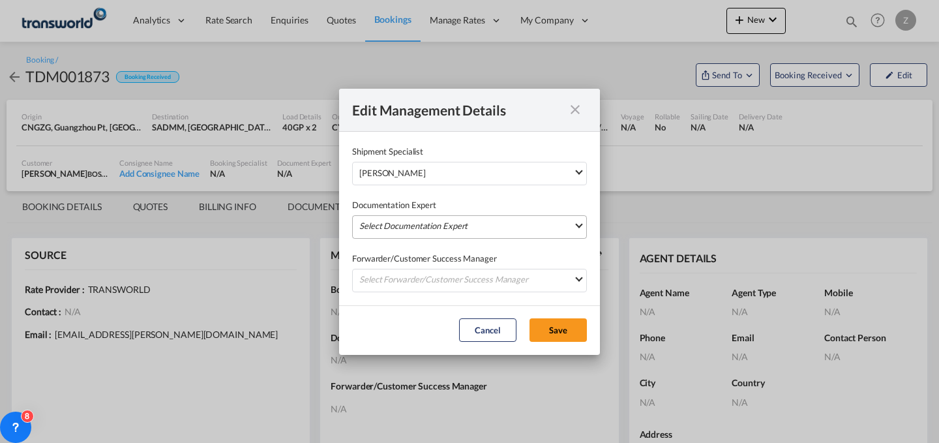
click at [423, 223] on md-select "Select Documentation Expert [PERSON_NAME] W [PERSON_NAME][EMAIL_ADDRESS][PERSON…" at bounding box center [469, 226] width 235 height 23
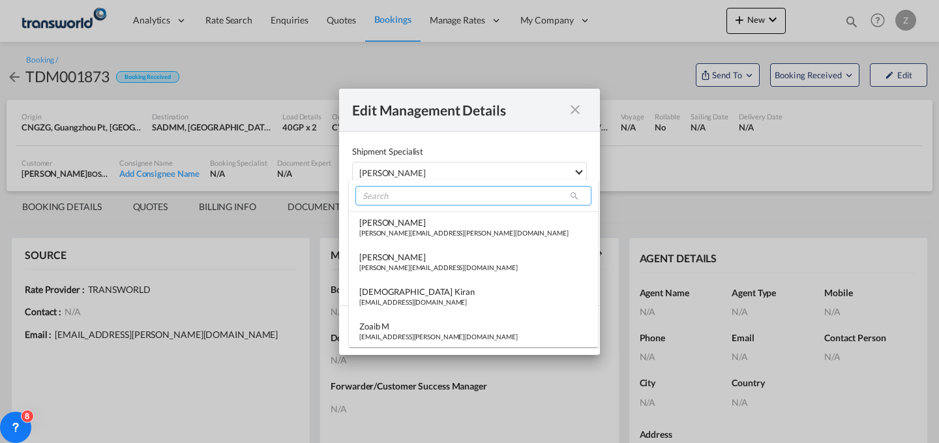
click at [409, 197] on input "search" at bounding box center [473, 196] width 236 height 20
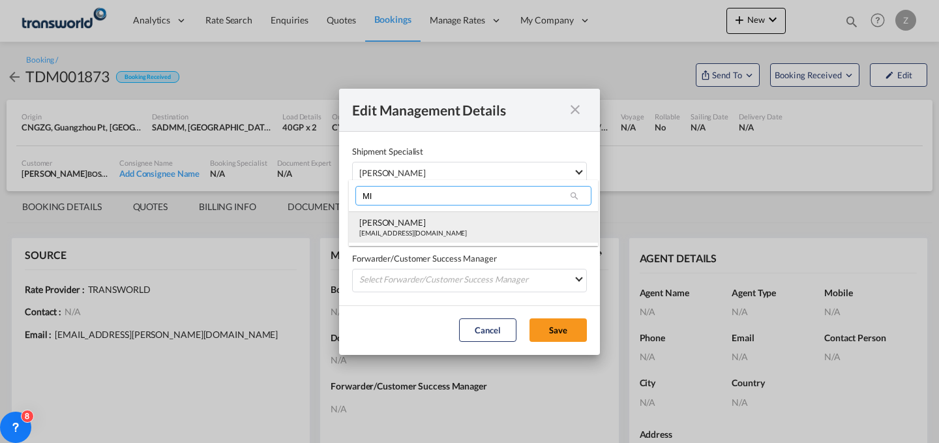
type input "MI"
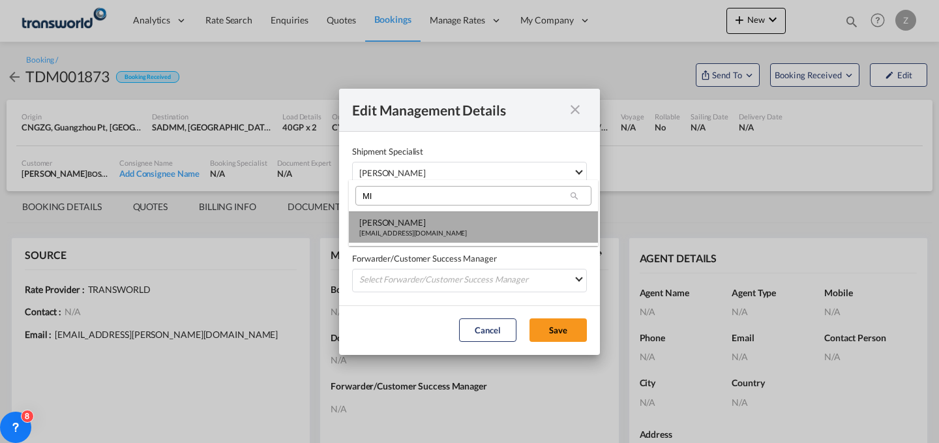
click at [388, 226] on div "[PERSON_NAME]" at bounding box center [413, 222] width 108 height 12
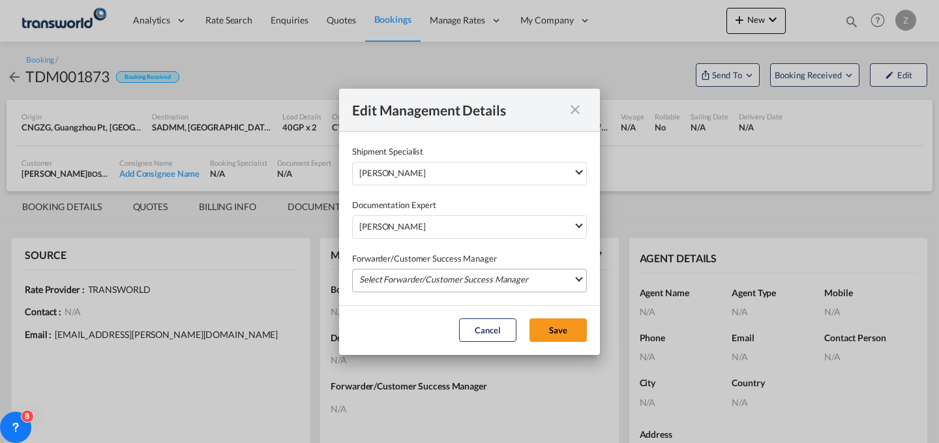
click at [389, 272] on md-select "Select Forwarder/Customer Success Manager [PERSON_NAME] [PERSON_NAME][EMAIL_ADD…" at bounding box center [469, 280] width 235 height 23
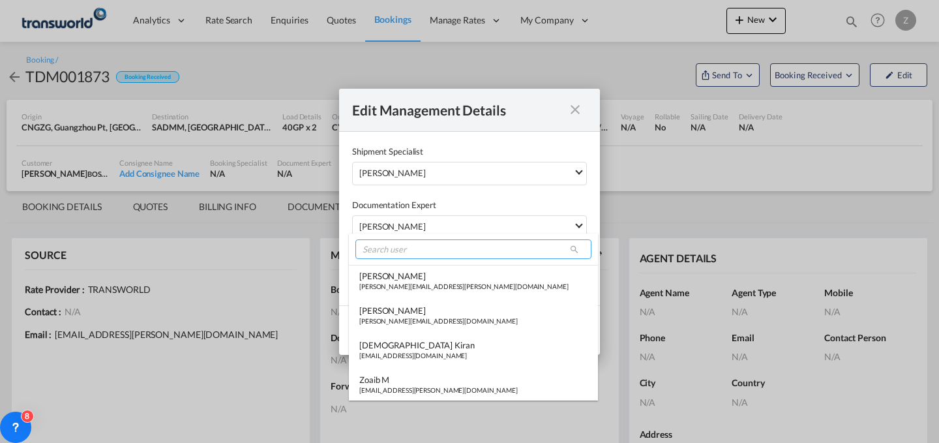
click at [409, 249] on input "search" at bounding box center [473, 249] width 236 height 20
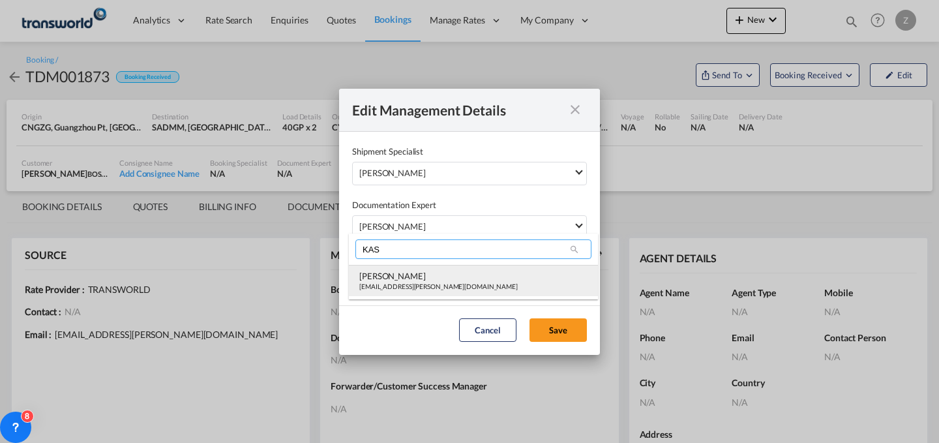
type input "KAS"
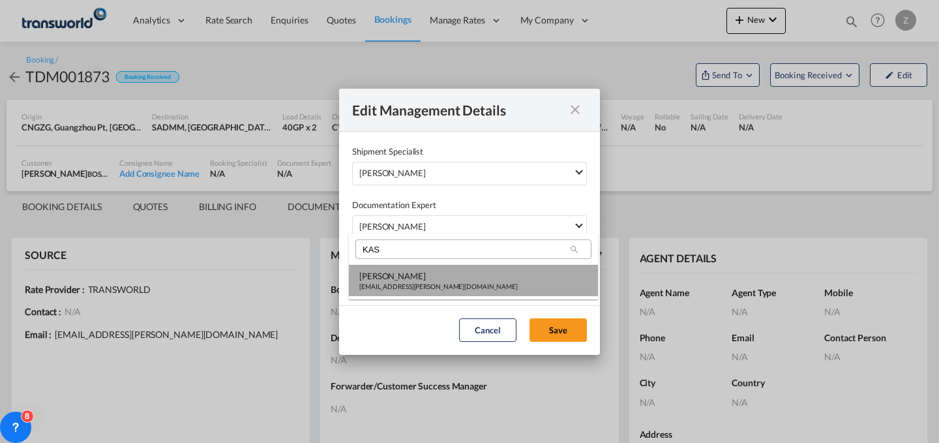
click at [400, 286] on div "[EMAIL_ADDRESS][PERSON_NAME][DOMAIN_NAME]" at bounding box center [438, 286] width 158 height 9
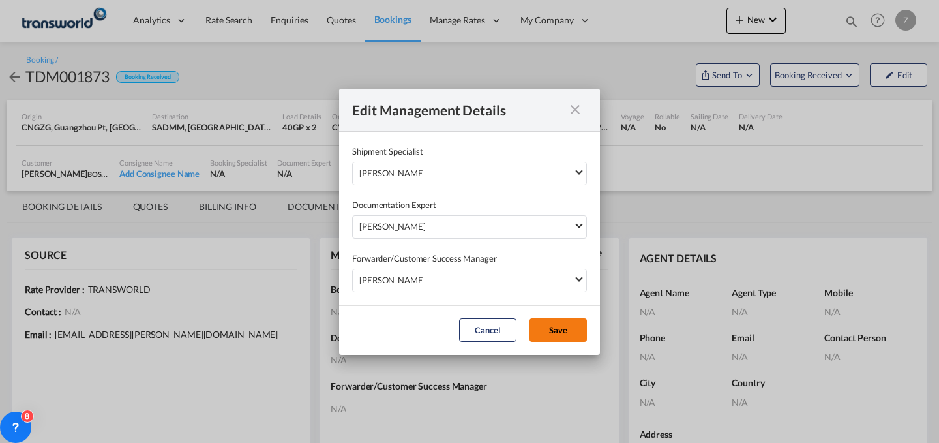
click at [561, 340] on button "Save" at bounding box center [557, 329] width 57 height 23
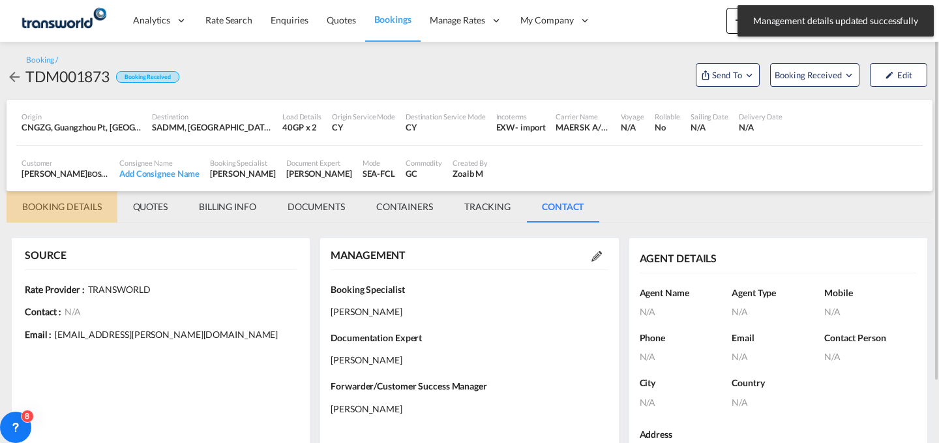
click at [73, 216] on md-tab-item "BOOKING DETAILS" at bounding box center [62, 206] width 111 height 31
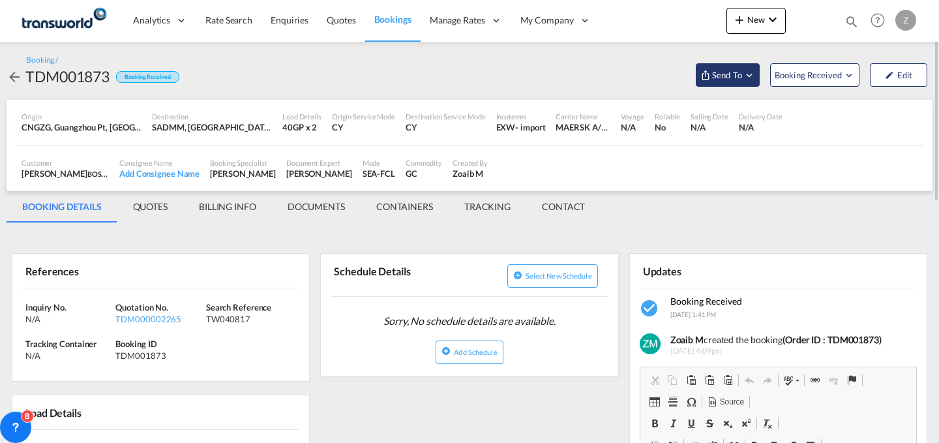
click at [737, 81] on button "Send To" at bounding box center [728, 74] width 64 height 23
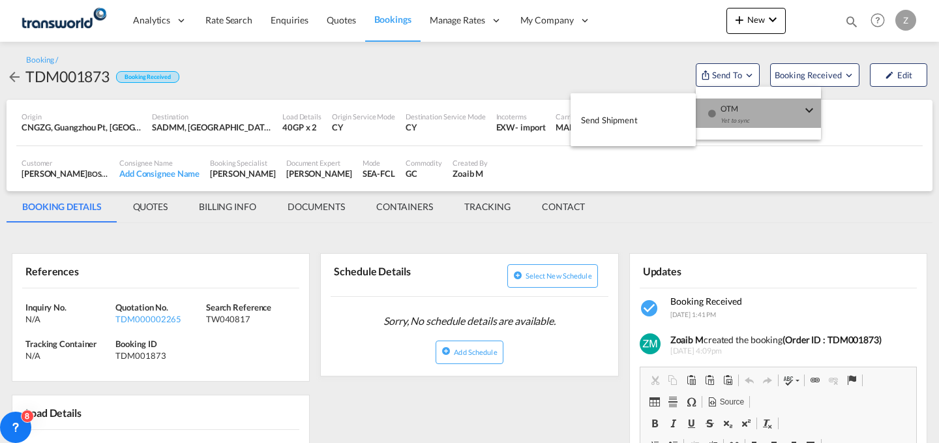
click at [737, 108] on span "OTM" at bounding box center [760, 104] width 81 height 12
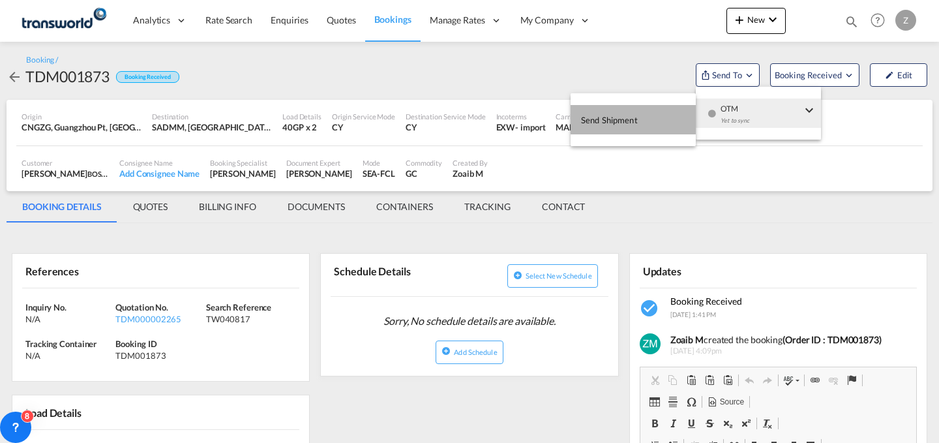
click at [651, 111] on button "Send Shipment" at bounding box center [632, 119] width 125 height 29
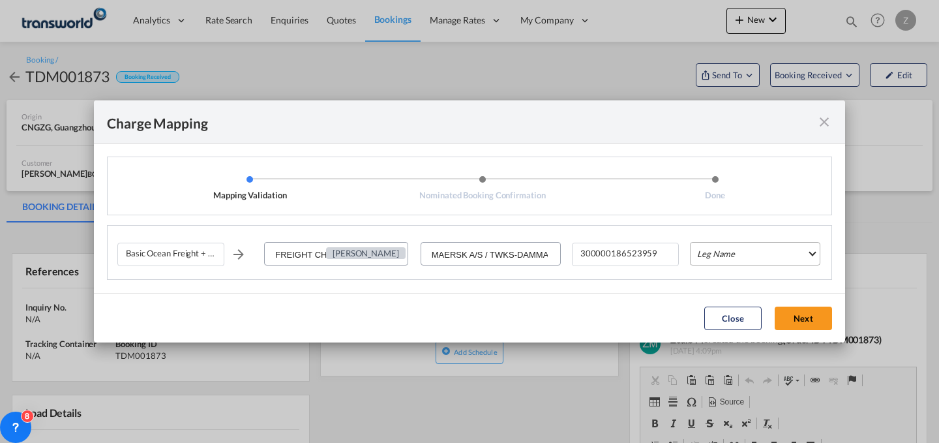
click at [741, 260] on md-select "Leg Name HANDLING ORIGIN VESSEL HANDLING DESTINATION OTHERS TL PICK UP CUSTOMS …" at bounding box center [755, 253] width 130 height 23
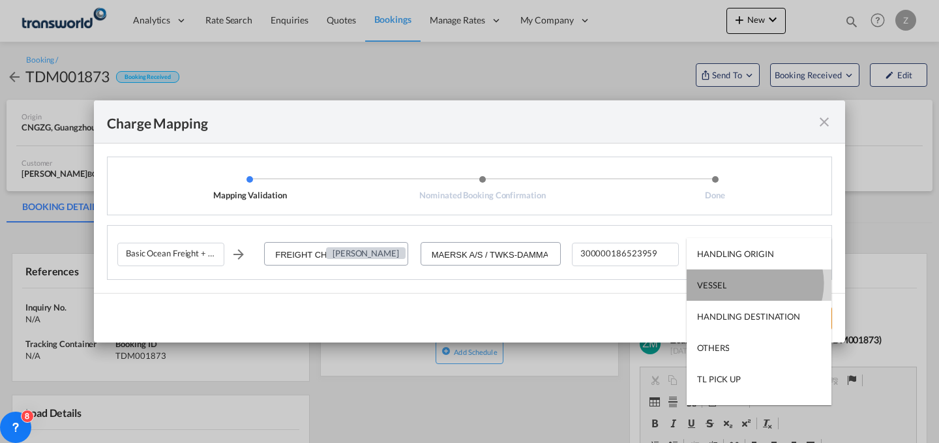
click at [753, 282] on md-option "VESSEL" at bounding box center [758, 284] width 145 height 31
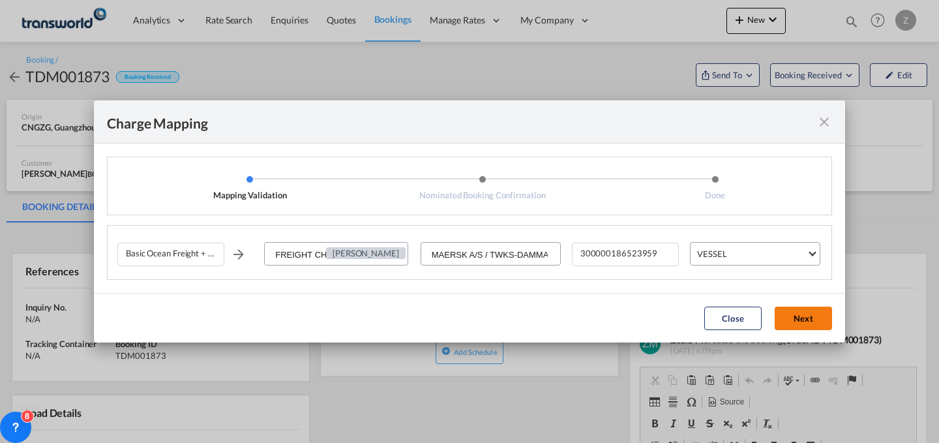
click at [797, 319] on button "Next" at bounding box center [802, 317] width 57 height 23
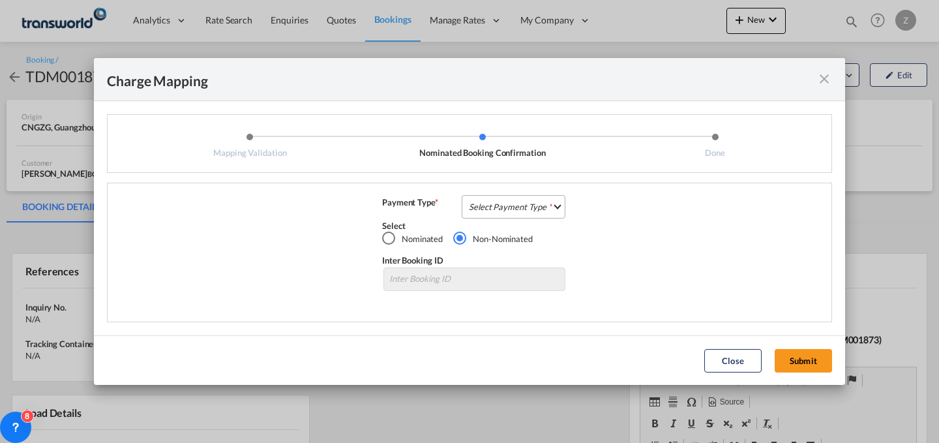
click at [536, 204] on md-select "Select Payment Type COLLECT PREPAID" at bounding box center [514, 206] width 104 height 23
click at [542, 216] on md-option "COLLECT" at bounding box center [517, 205] width 115 height 31
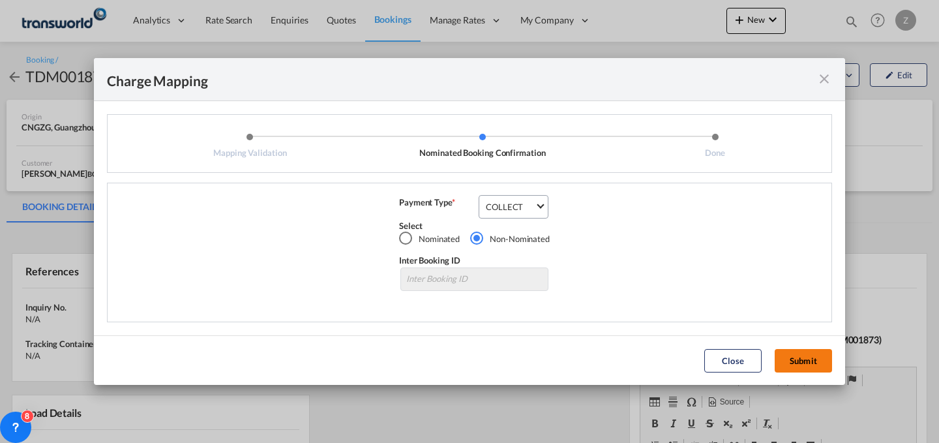
click at [800, 363] on button "Submit" at bounding box center [802, 360] width 57 height 23
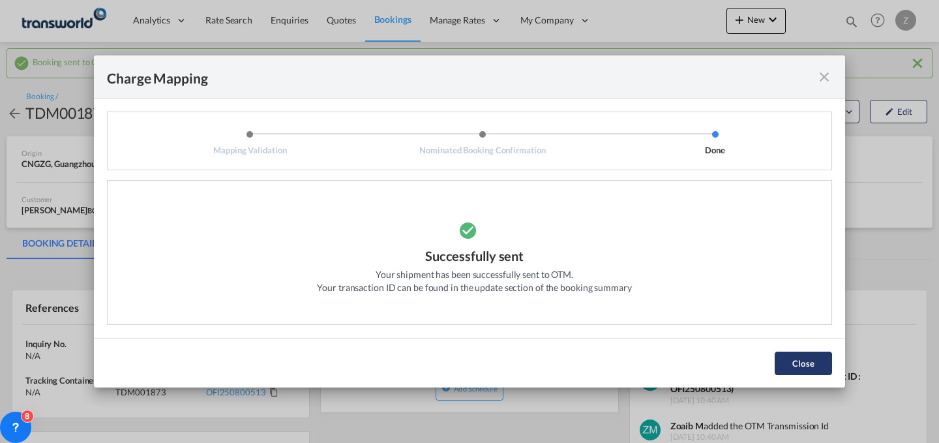
click at [825, 372] on button "Close" at bounding box center [802, 362] width 57 height 23
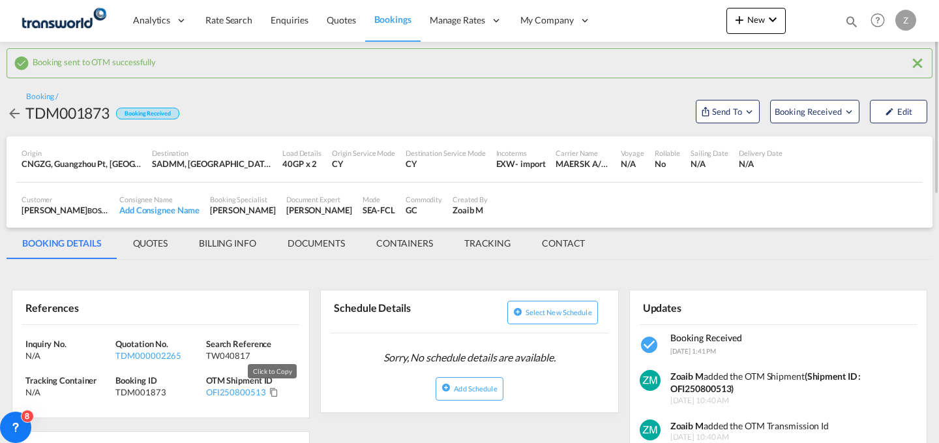
click at [270, 392] on md-icon "Click to Copy" at bounding box center [273, 391] width 9 height 9
